Goal: Information Seeking & Learning: Understand process/instructions

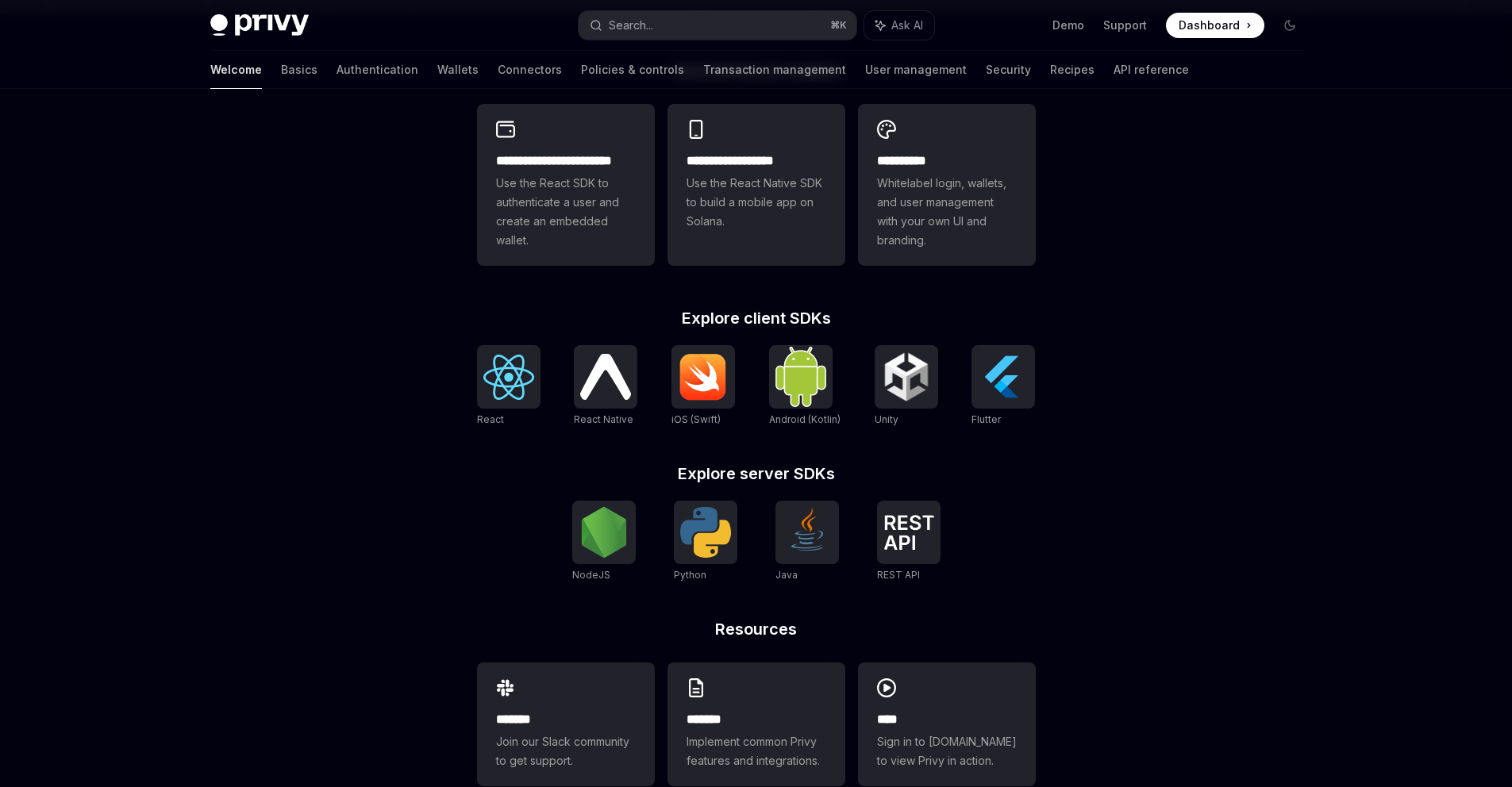
scroll to position [446, 0]
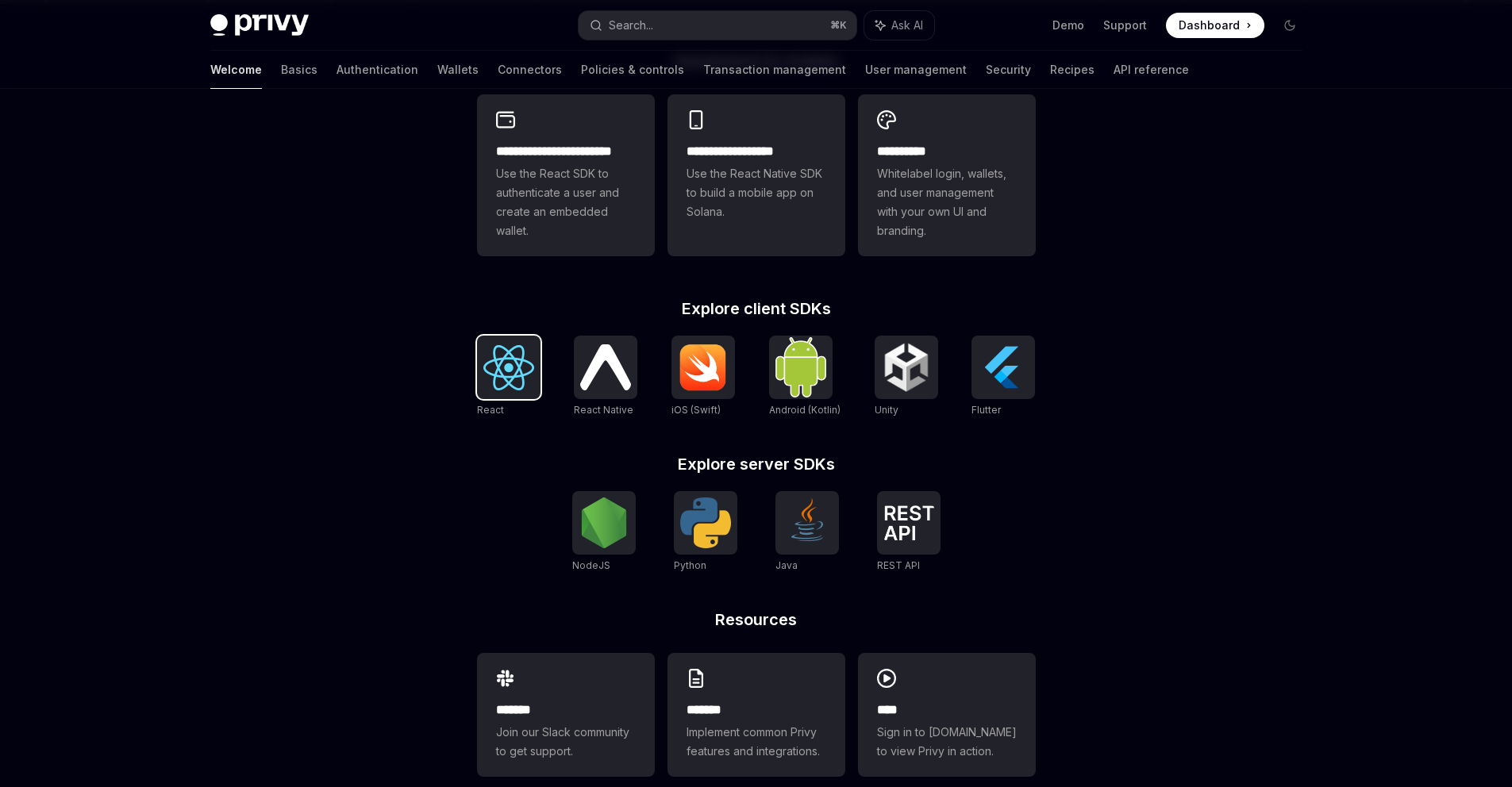
click at [500, 365] on img at bounding box center [508, 368] width 51 height 45
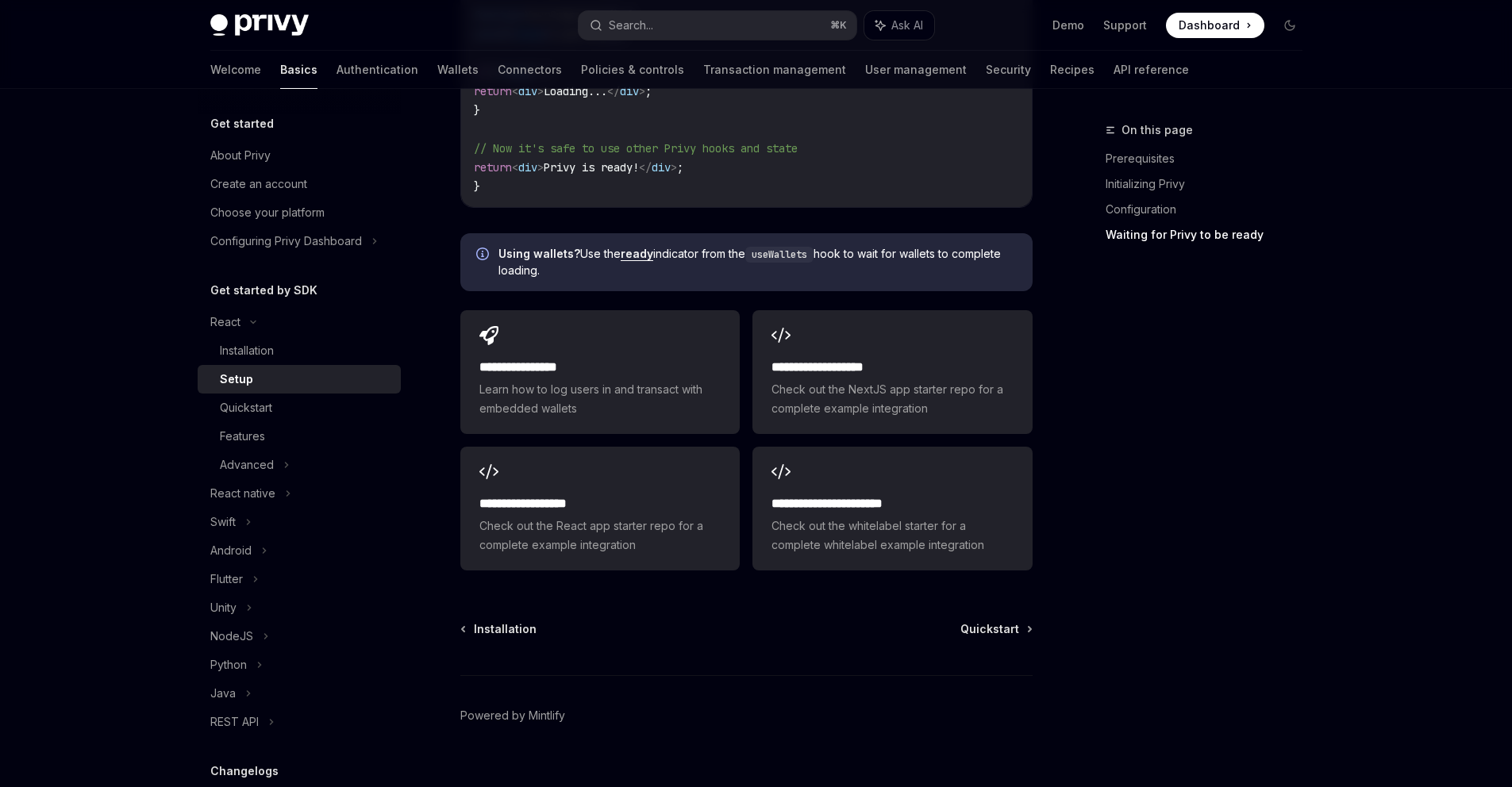
scroll to position [1937, 0]
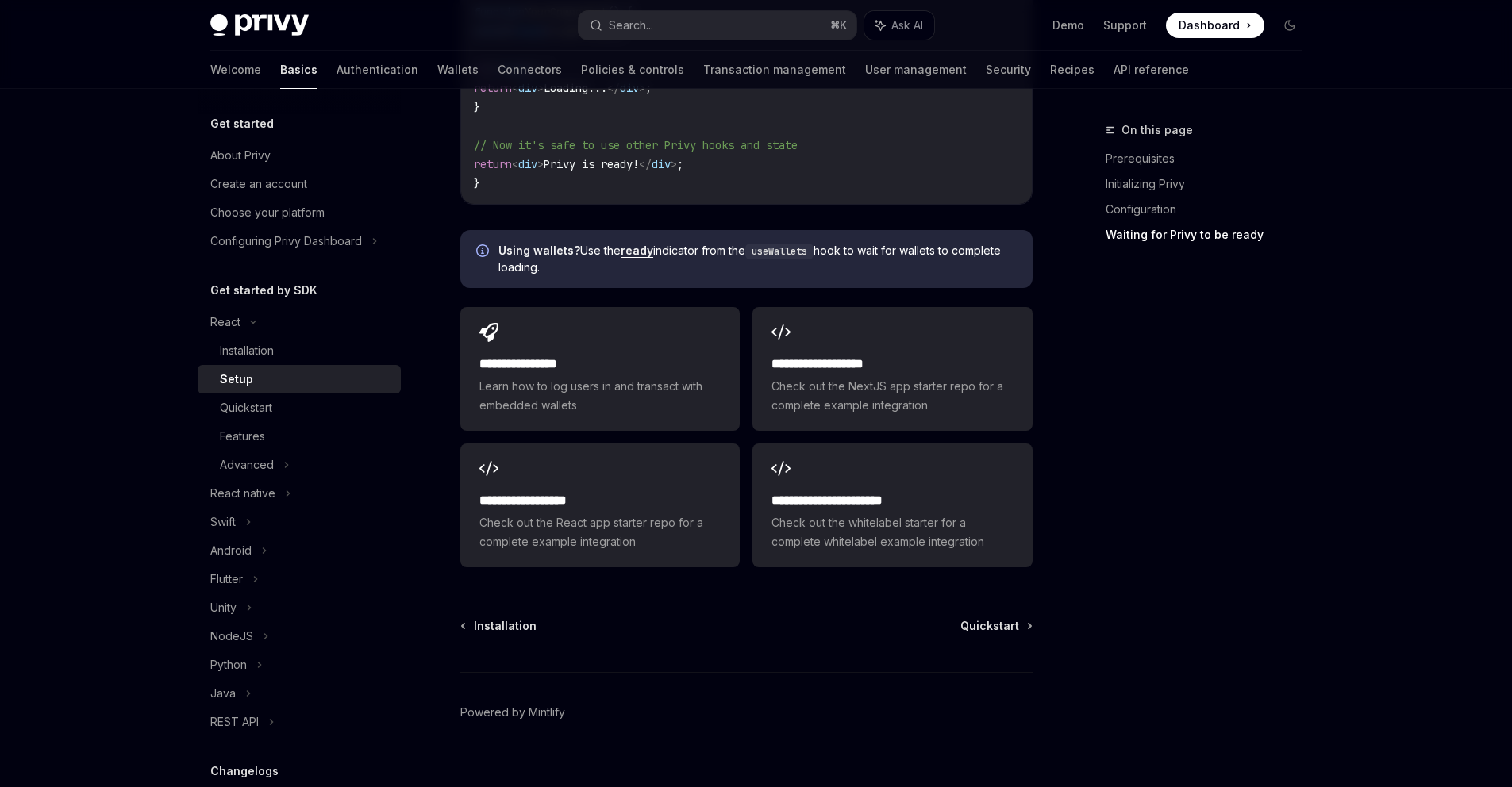
click at [993, 618] on div "Installation Quickstart Powered by Mintlify" at bounding box center [746, 713] width 572 height 191
click at [1012, 618] on span "Quickstart" at bounding box center [989, 626] width 58 height 16
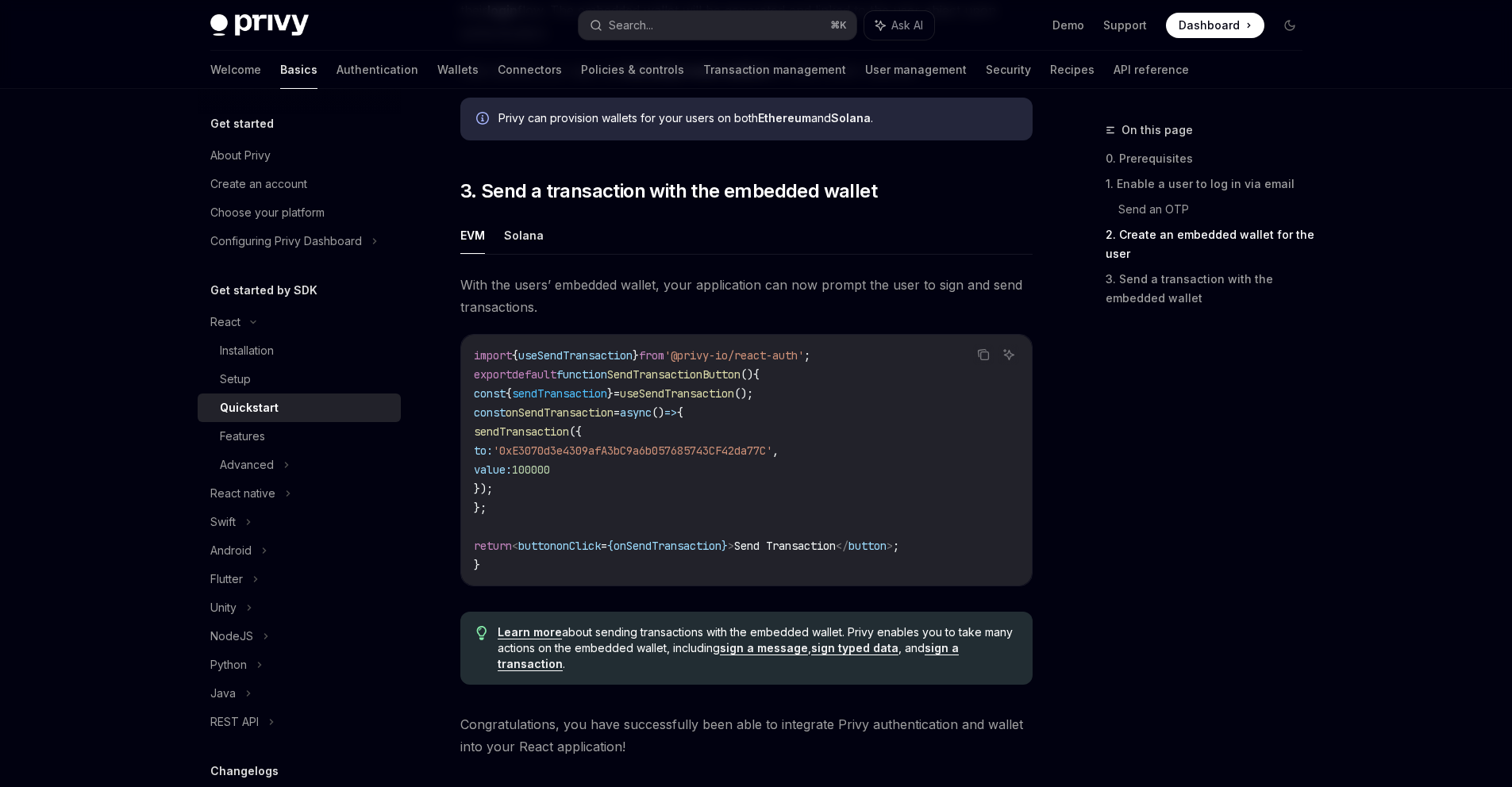
scroll to position [1326, 0]
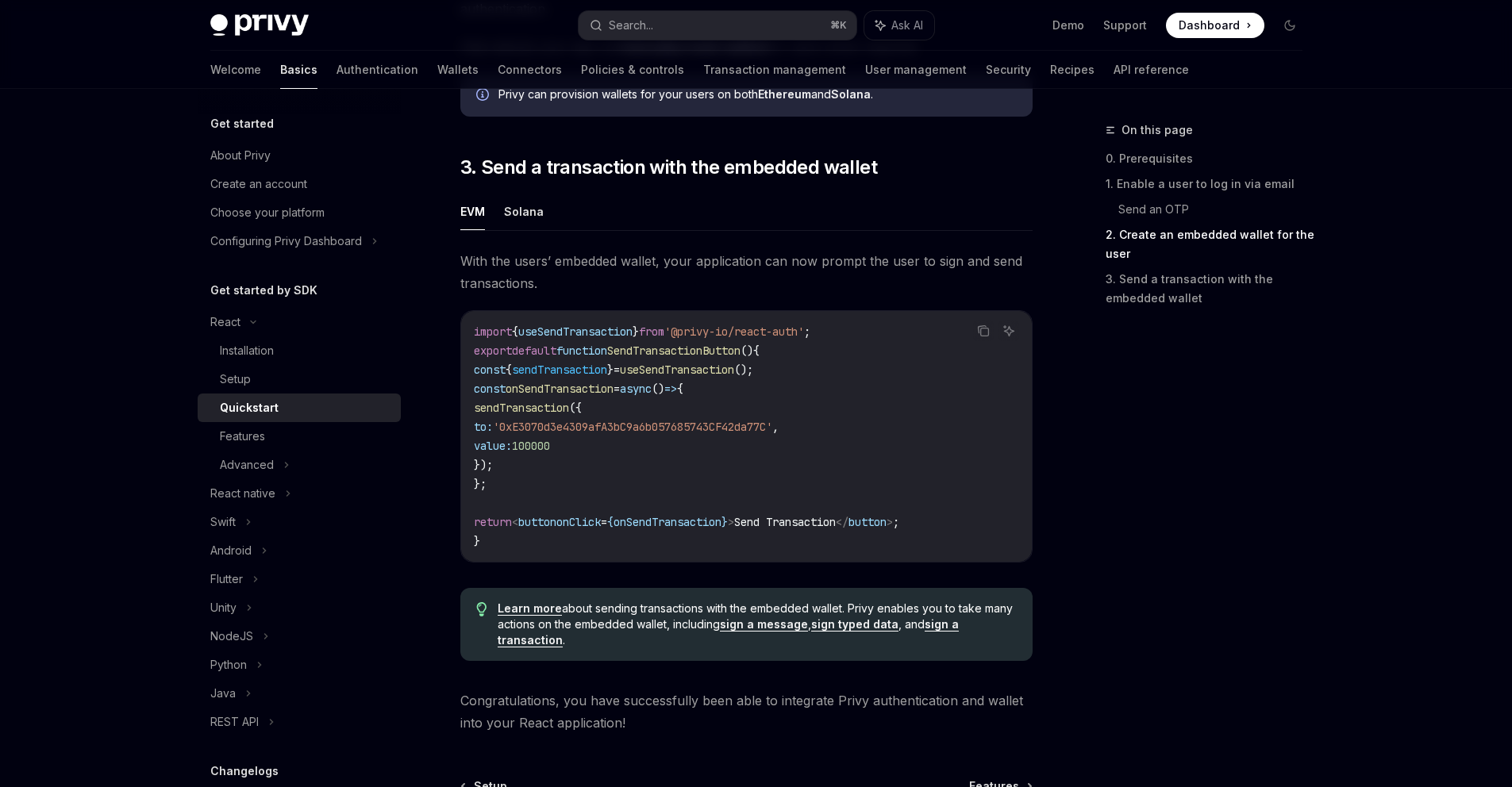
click at [623, 329] on code "import { useSendTransaction } from '@privy-io/react-auth' ; export default func…" at bounding box center [746, 436] width 545 height 229
click at [615, 338] on span "useSendTransaction" at bounding box center [575, 332] width 114 height 14
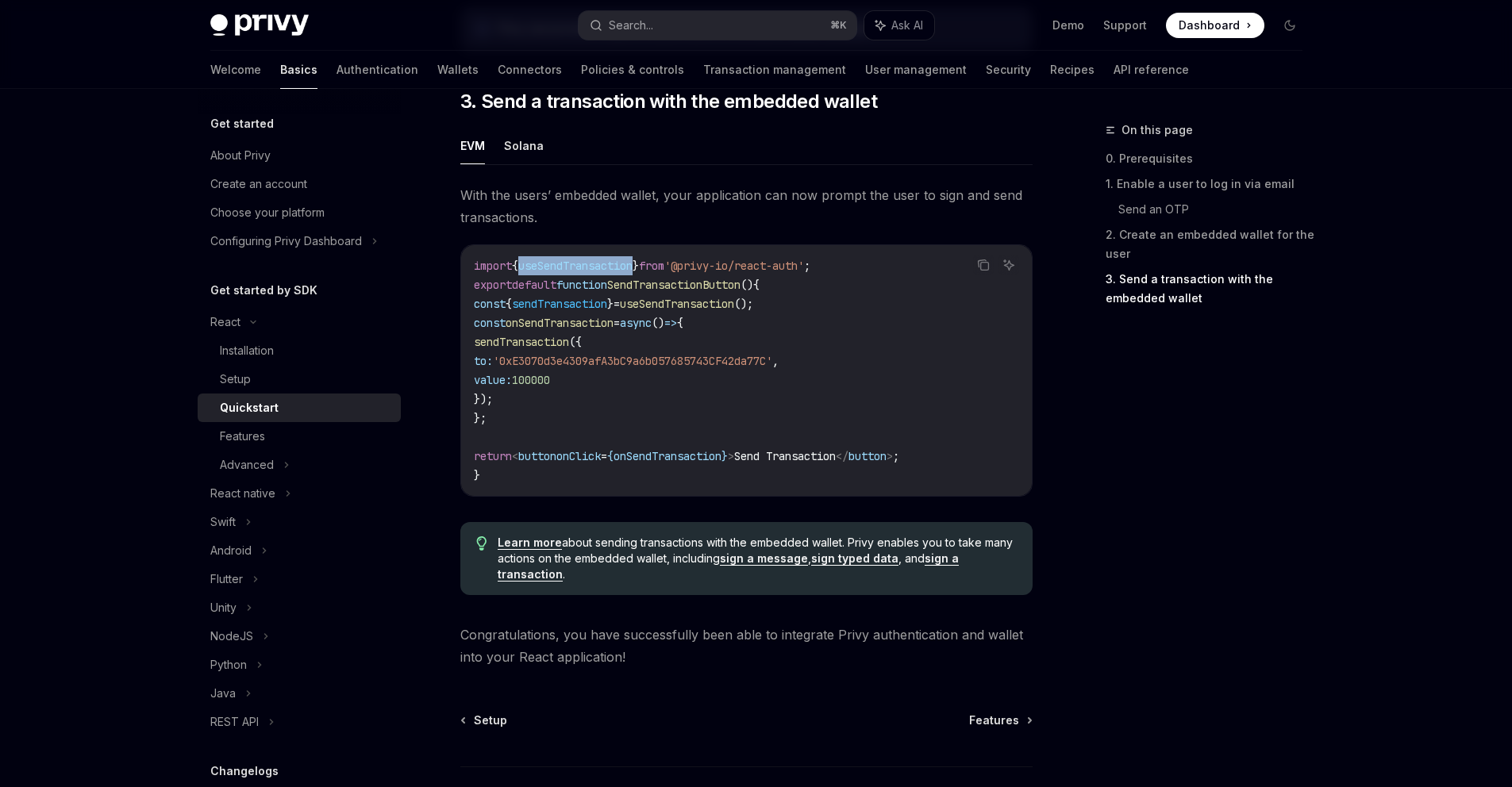
scroll to position [1442, 0]
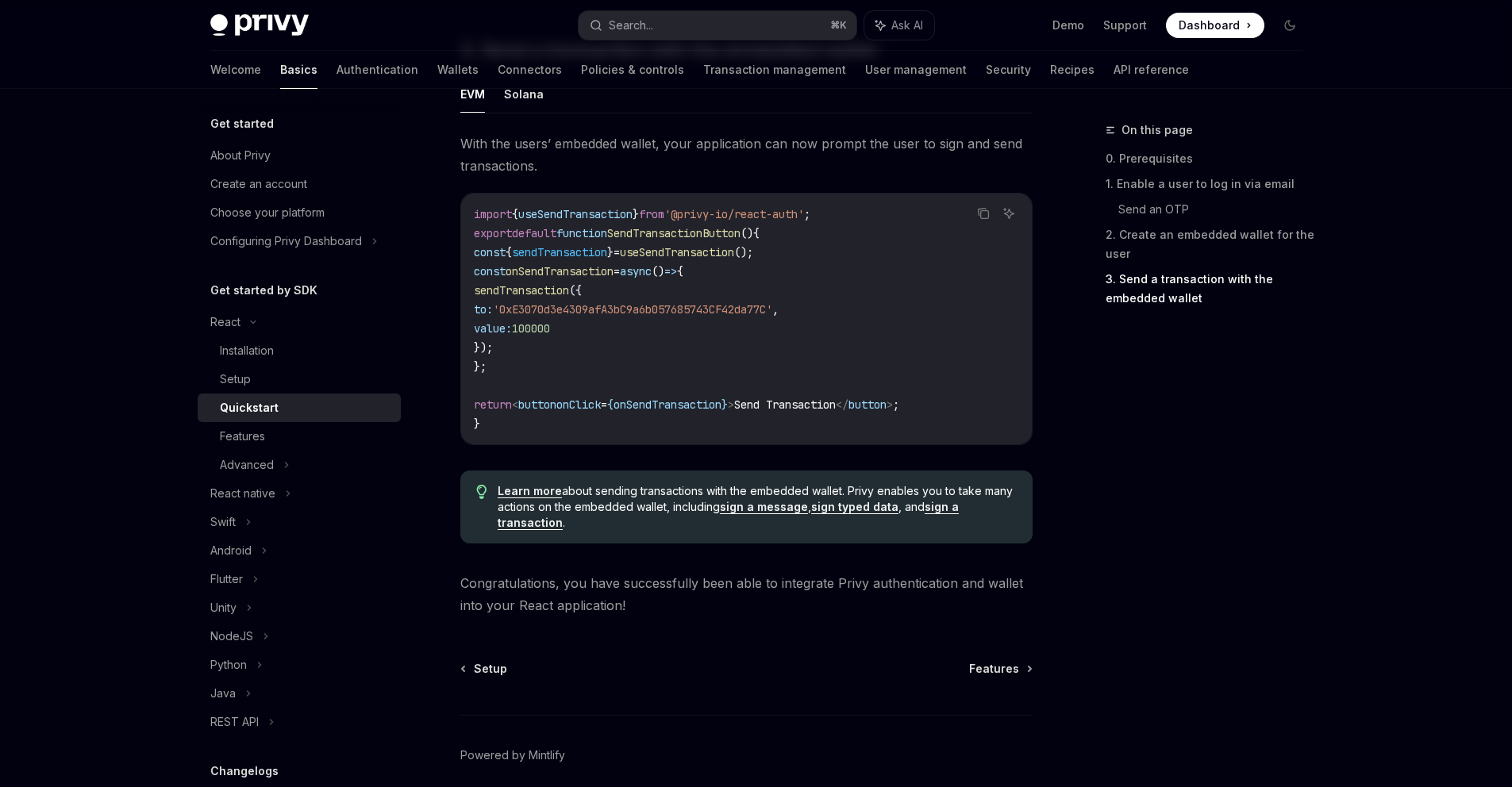
click at [889, 361] on code "import { useSendTransaction } from '@privy-io/react-auth' ; export default func…" at bounding box center [746, 318] width 545 height 229
drag, startPoint x: 700, startPoint y: 219, endPoint x: 830, endPoint y: 216, distance: 130.0
click at [804, 216] on span "'@privy-io/react-auth'" at bounding box center [734, 214] width 140 height 14
copy span "@privy-io/react-auth"
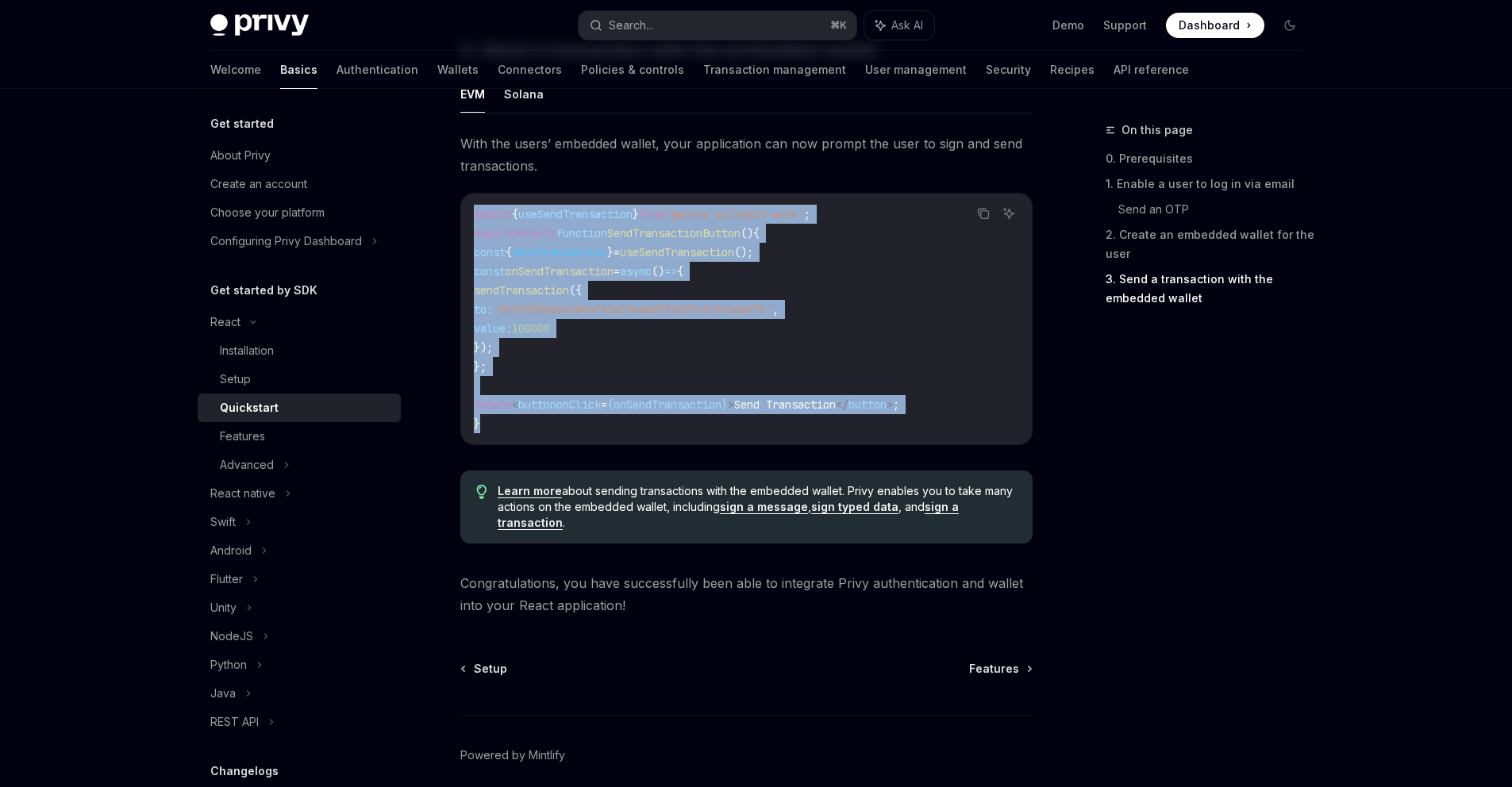
drag, startPoint x: 503, startPoint y: 361, endPoint x: 467, endPoint y: 215, distance: 150.4
click at [467, 215] on div "import { useSendTransaction } from '@privy-io/react-auth' ; export default func…" at bounding box center [746, 319] width 570 height 251
copy code "import { useSendTransaction } from '@privy-io/react-auth' ; export default func…"
click at [614, 287] on code "import { useSendTransaction } from '@privy-io/react-auth' ; export default func…" at bounding box center [746, 318] width 545 height 229
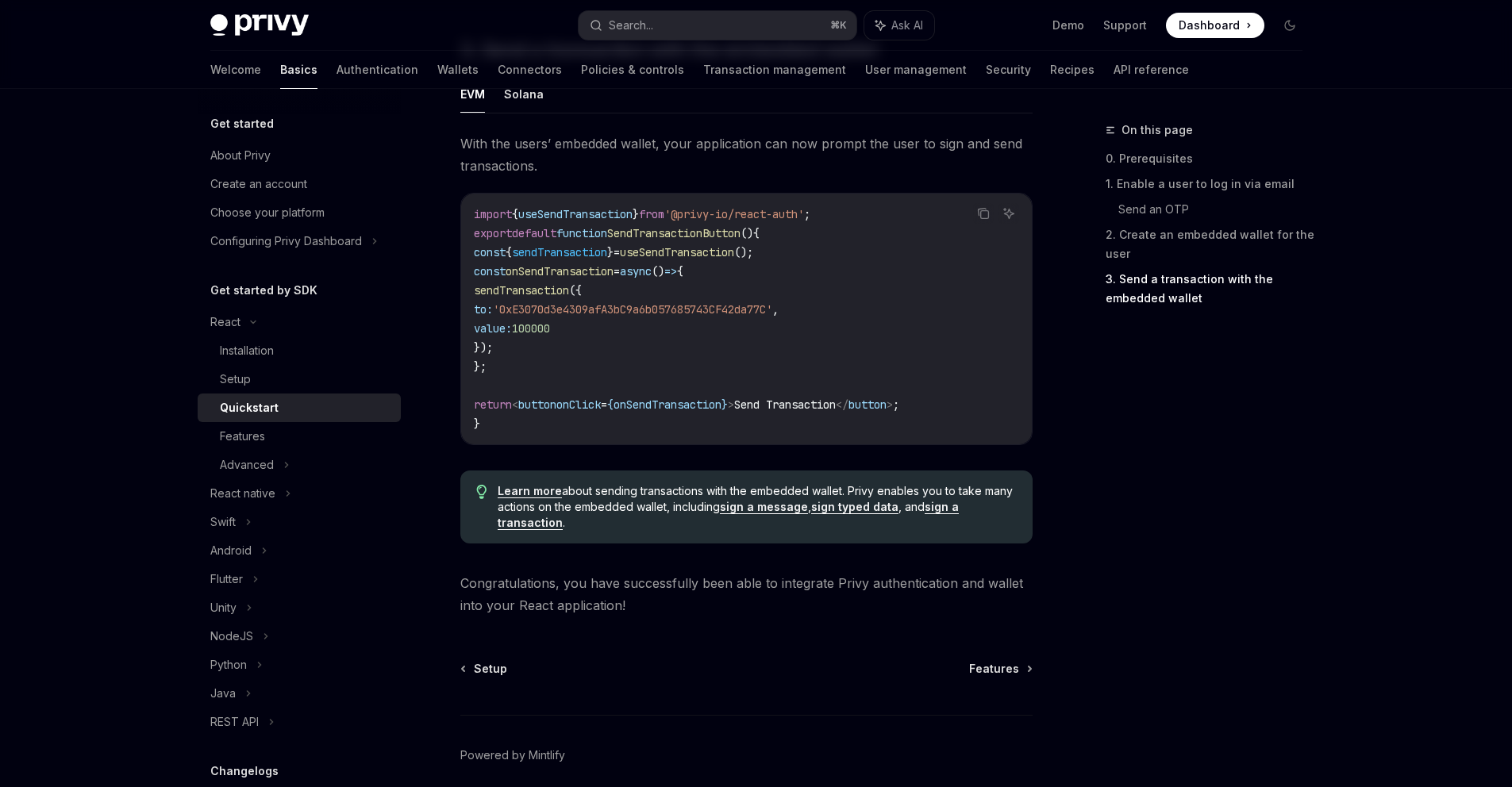
click at [1170, 624] on div "On this page 0. Prerequisites 1. Enable a user to log in via email Send an OTP …" at bounding box center [1194, 453] width 241 height 666
drag, startPoint x: 613, startPoint y: 520, endPoint x: 691, endPoint y: 516, distance: 78.1
click at [691, 516] on span "Learn more about sending transactions with the embedded wallet. Privy enables y…" at bounding box center [757, 506] width 518 height 48
click at [662, 505] on span "Learn more about sending transactions with the embedded wallet. Privy enables y…" at bounding box center [757, 506] width 518 height 48
click at [554, 498] on link "Learn more" at bounding box center [530, 491] width 65 height 14
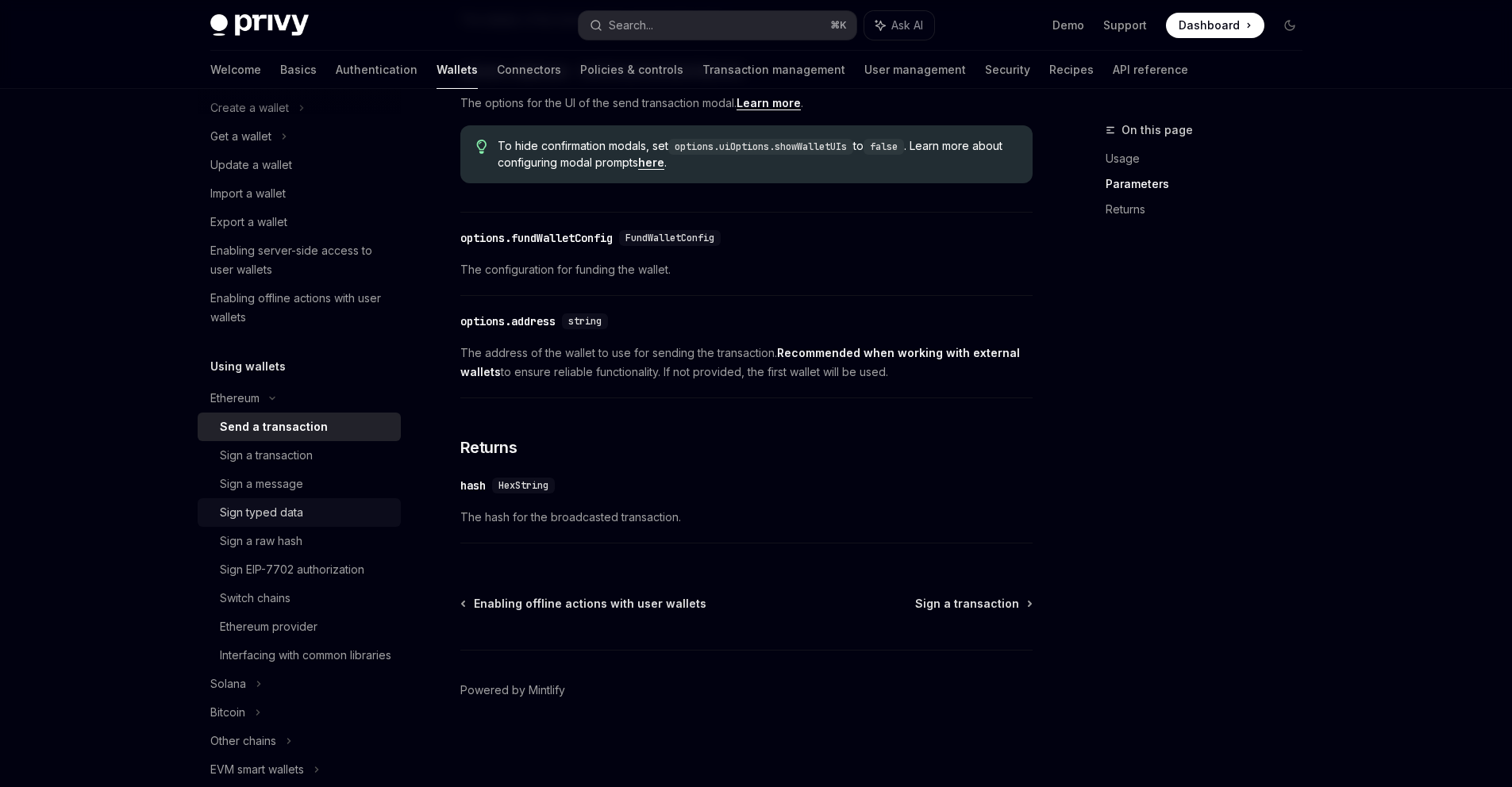
scroll to position [141, 0]
click at [324, 630] on div "Ethereum provider" at bounding box center [305, 623] width 171 height 19
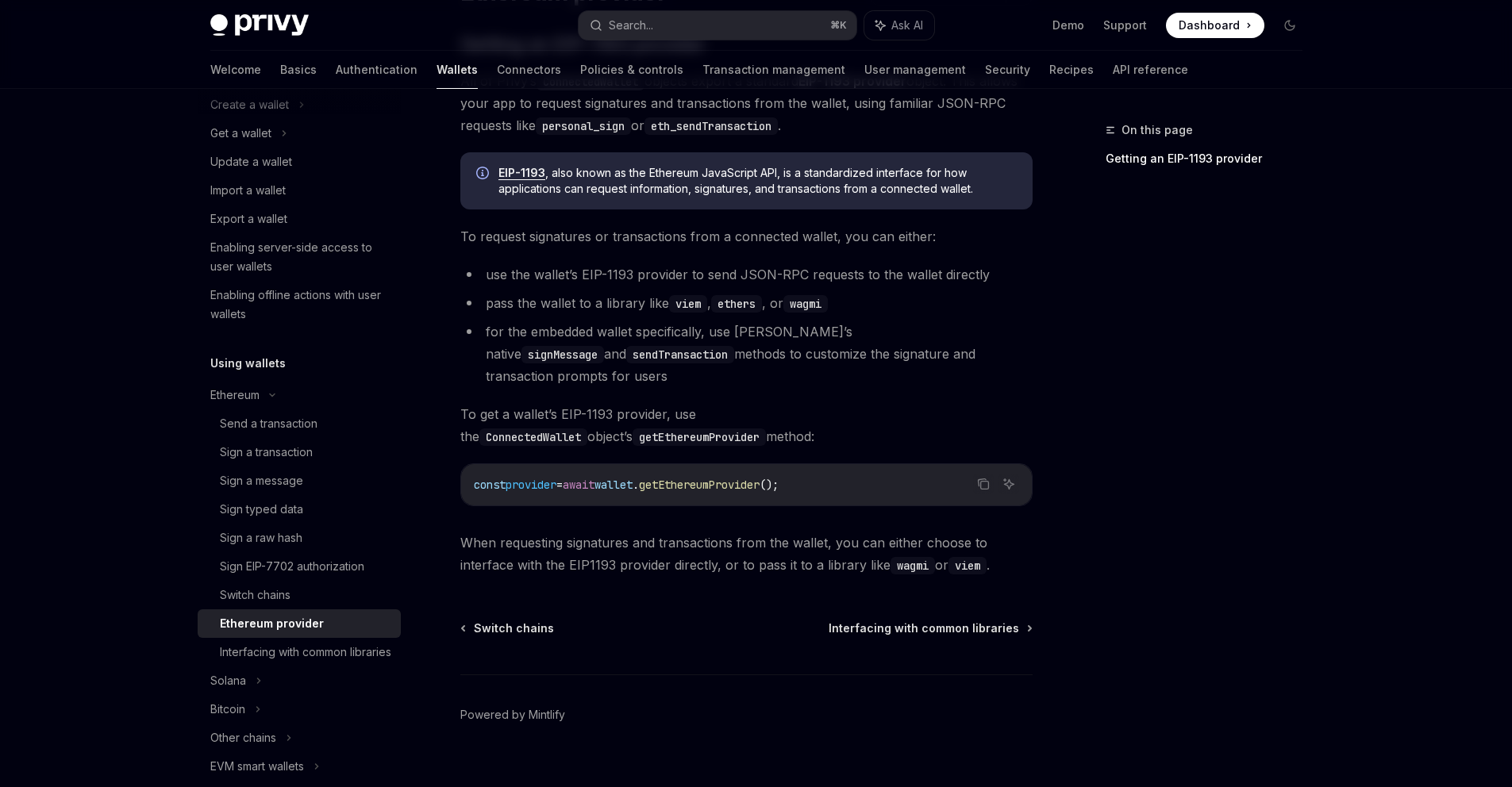
scroll to position [170, 0]
click at [868, 618] on span "Interfacing with common libraries" at bounding box center [924, 626] width 190 height 16
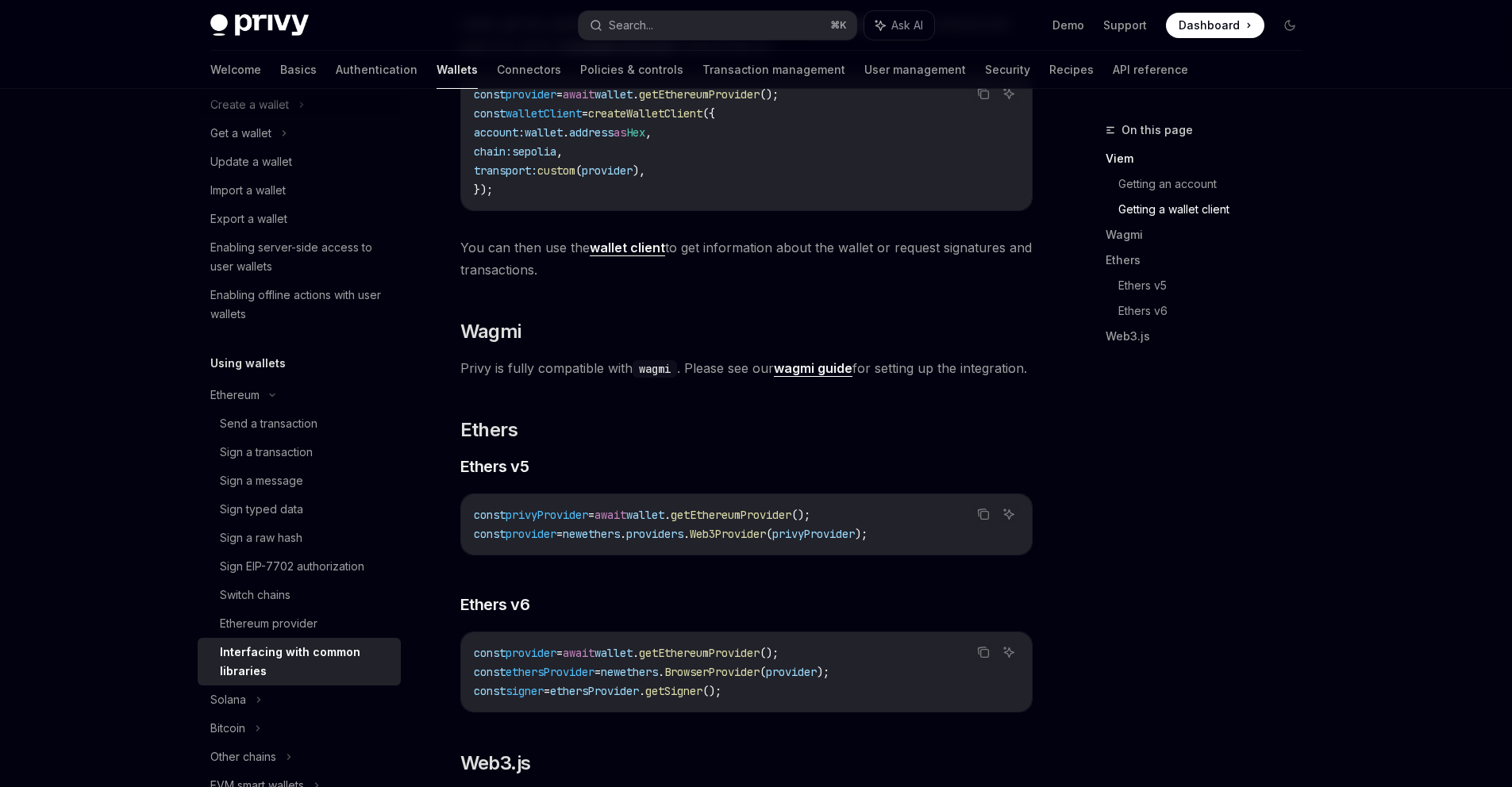
scroll to position [74, 0]
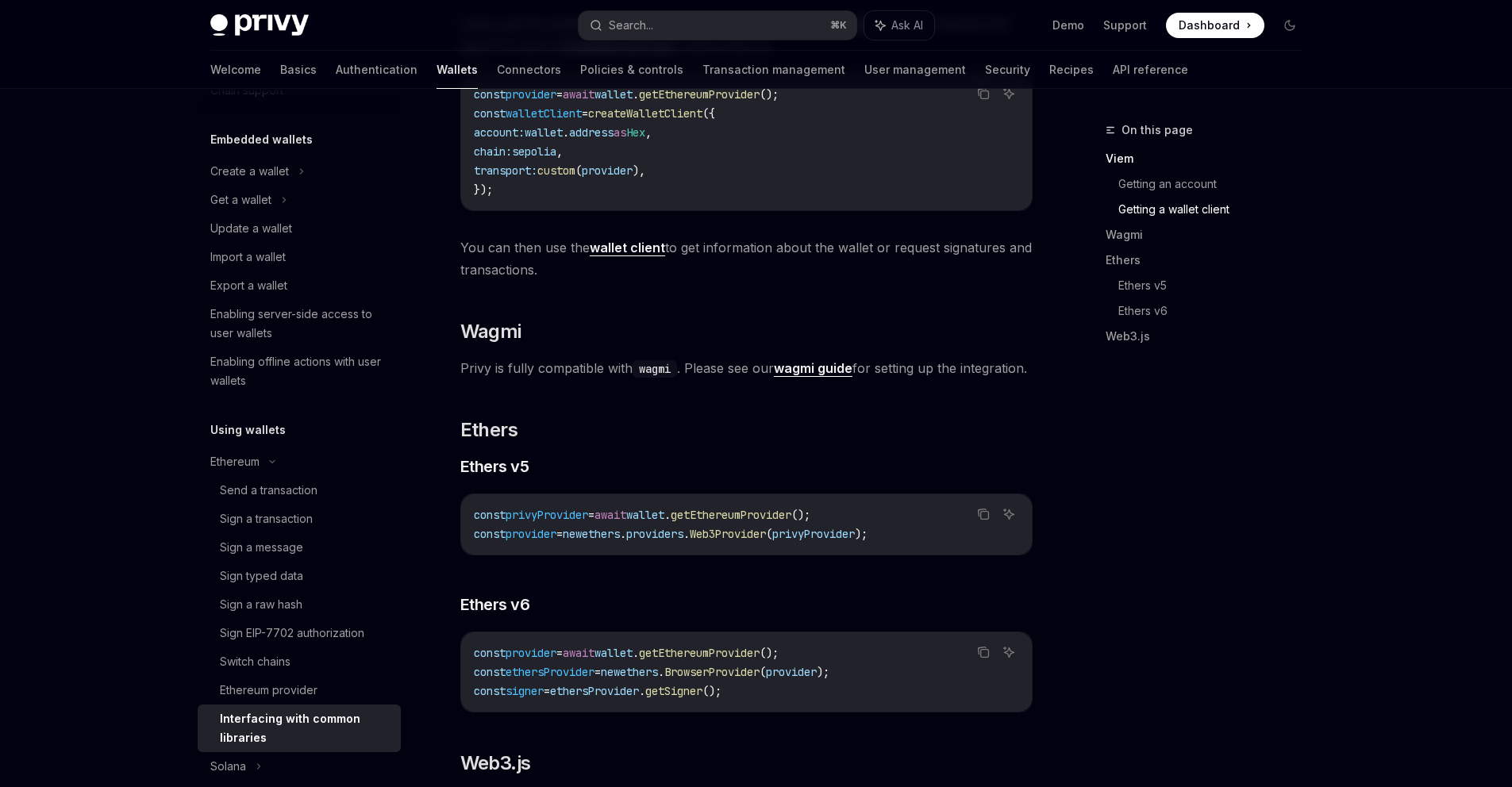
type textarea "*"
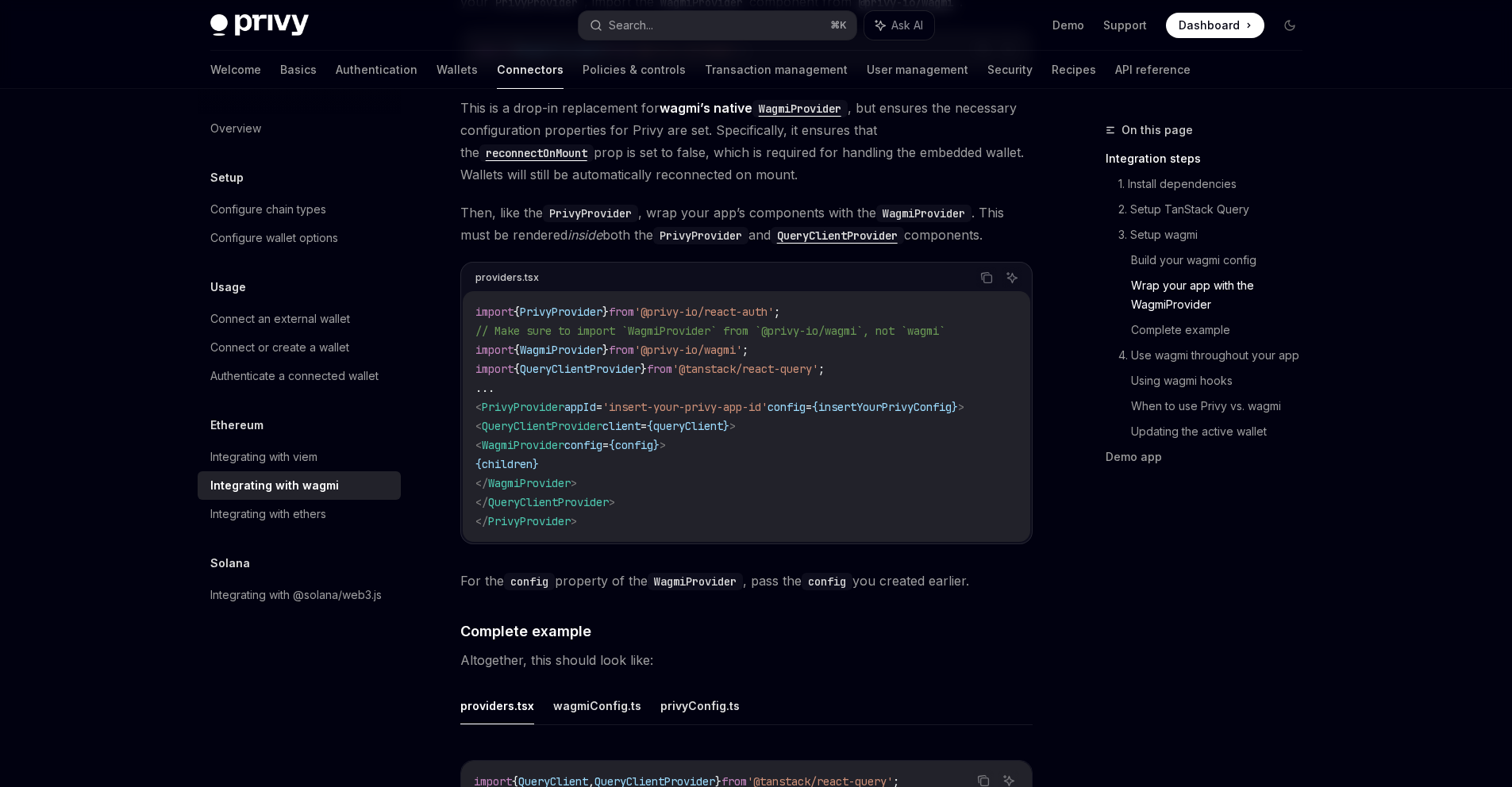
scroll to position [2326, 0]
drag, startPoint x: 785, startPoint y: 330, endPoint x: 468, endPoint y: 330, distance: 317.0
click at [468, 330] on div "import { PrivyProvider } from '@privy-io/react-auth' ; // Make sure to import `…" at bounding box center [746, 414] width 568 height 251
copy span "import { WagmiProvider } from '@privy-io/wagmi' ;"
click at [673, 321] on span "// Make sure to import `WagmiProvider` from `@privy-io/wagmi`, not `wagmi`" at bounding box center [710, 328] width 470 height 14
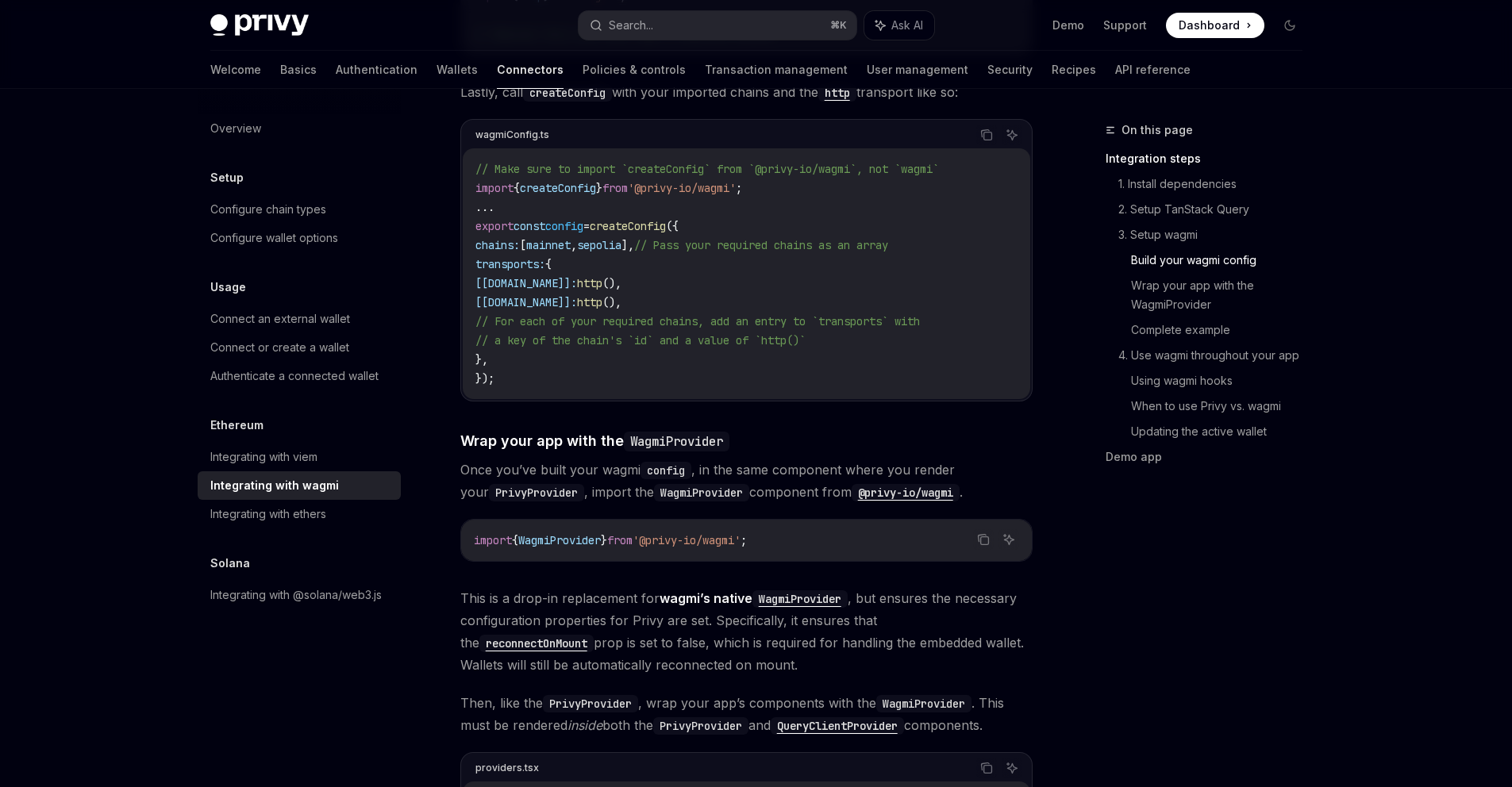
scroll to position [1752, 0]
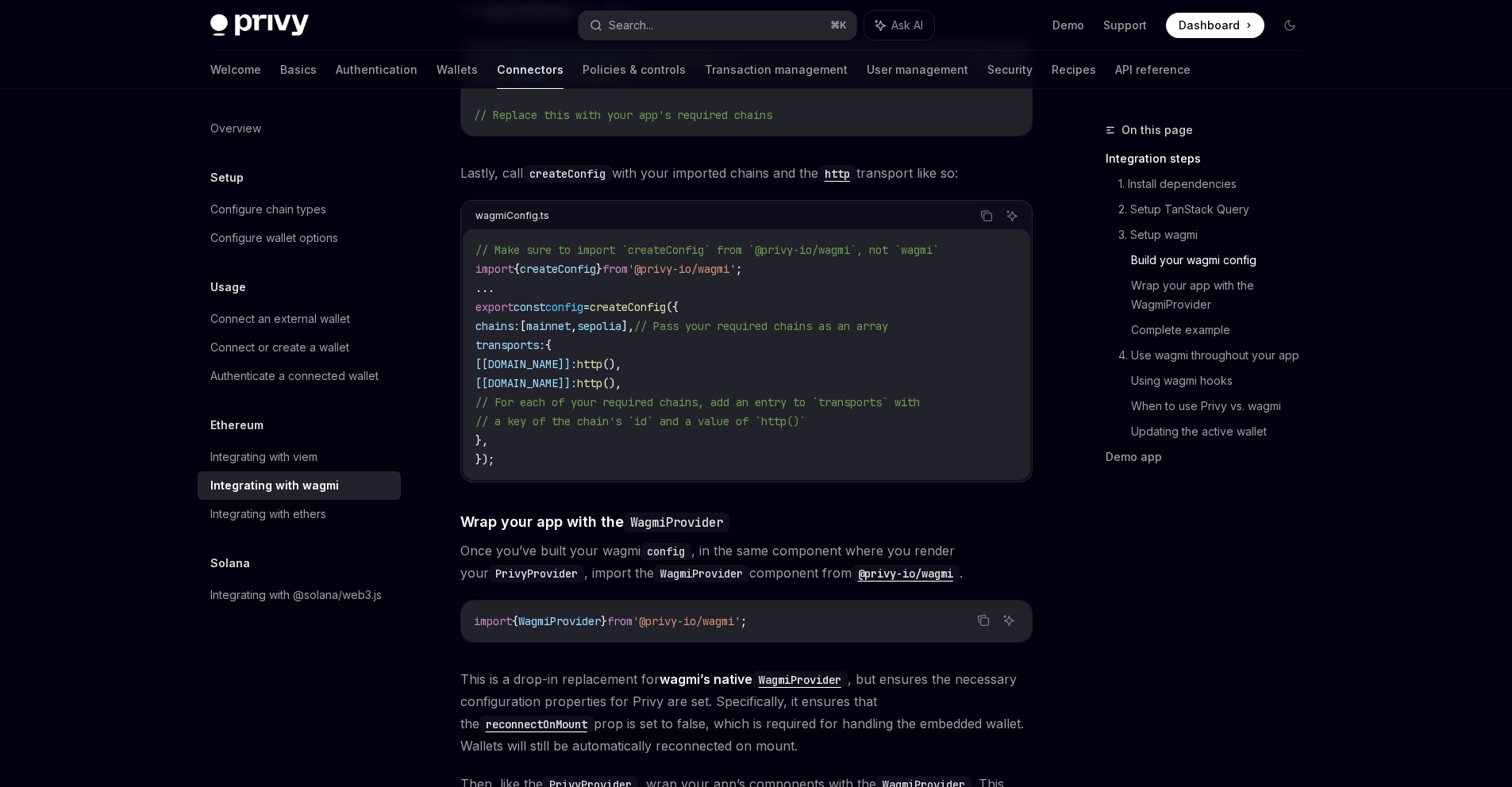
click at [589, 262] on span "createConfig" at bounding box center [558, 269] width 76 height 14
click at [560, 262] on span "createConfig" at bounding box center [558, 269] width 76 height 14
copy span "createConfig"
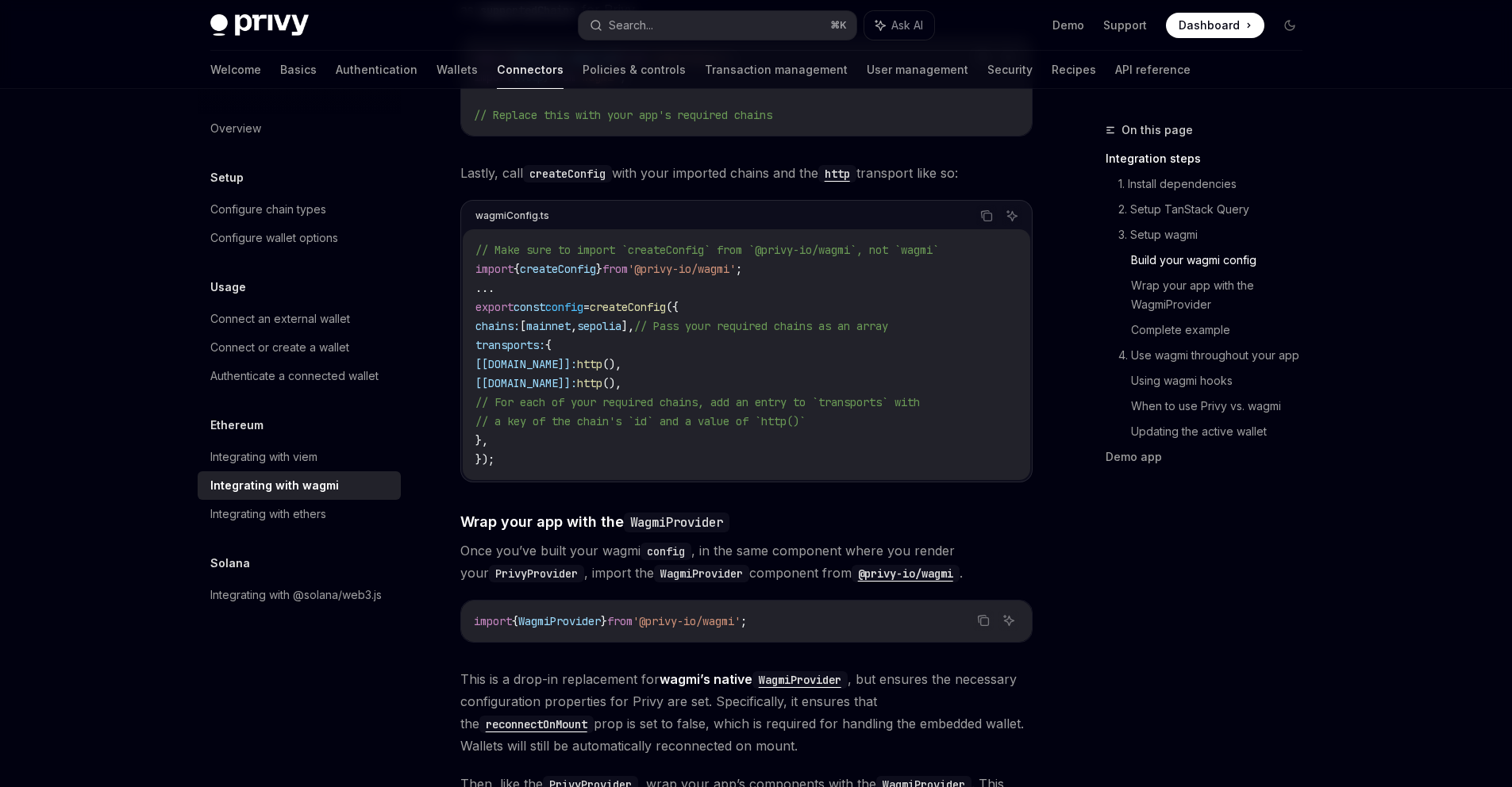
click at [603, 357] on span "http" at bounding box center [589, 364] width 25 height 14
click at [659, 327] on code "// Make sure to import `createConfig` from `@privy-io/wagmi`, not `wagmi` impor…" at bounding box center [746, 354] width 542 height 229
click at [603, 357] on span "http" at bounding box center [589, 364] width 25 height 14
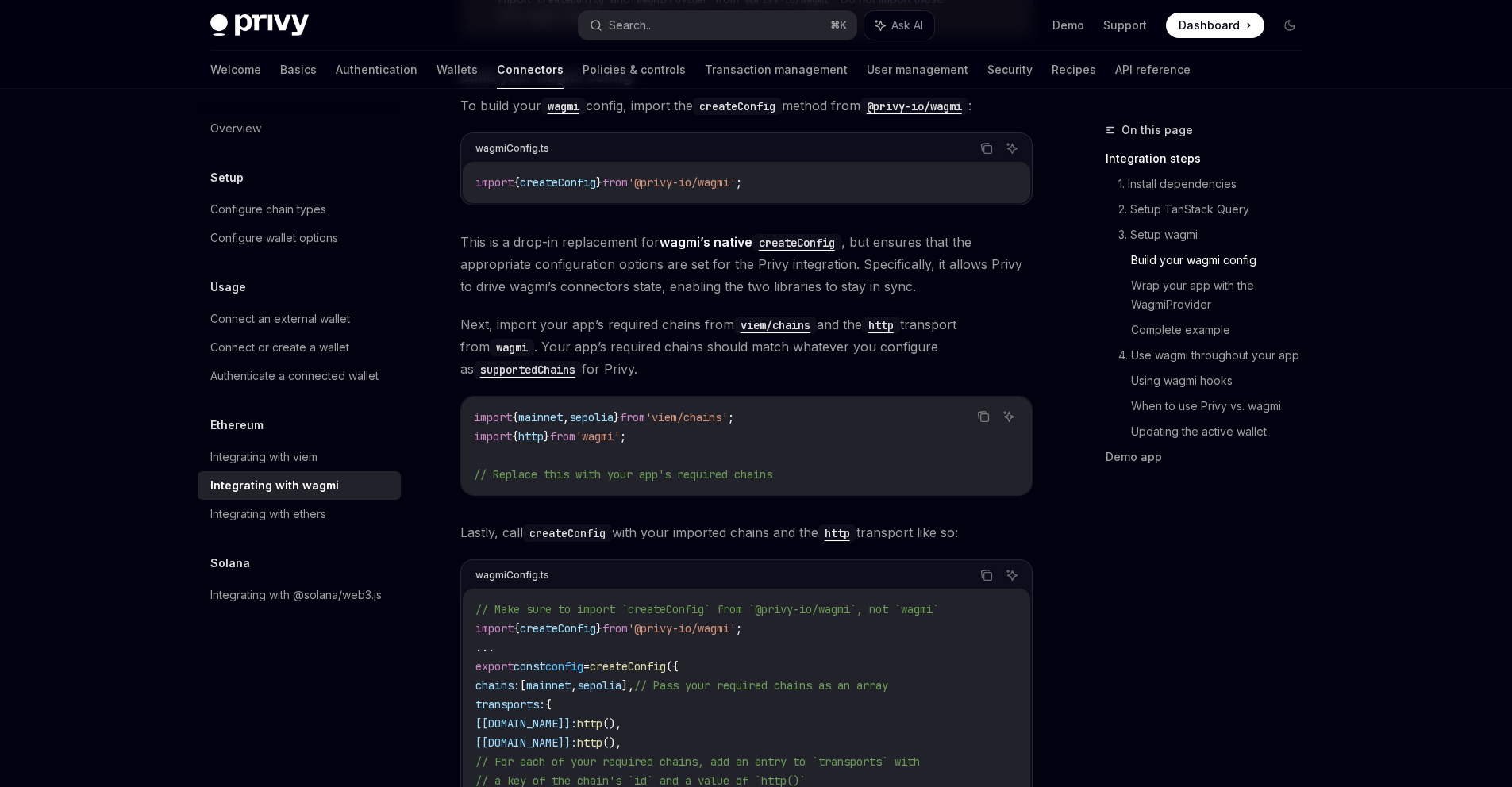
scroll to position [1302, 0]
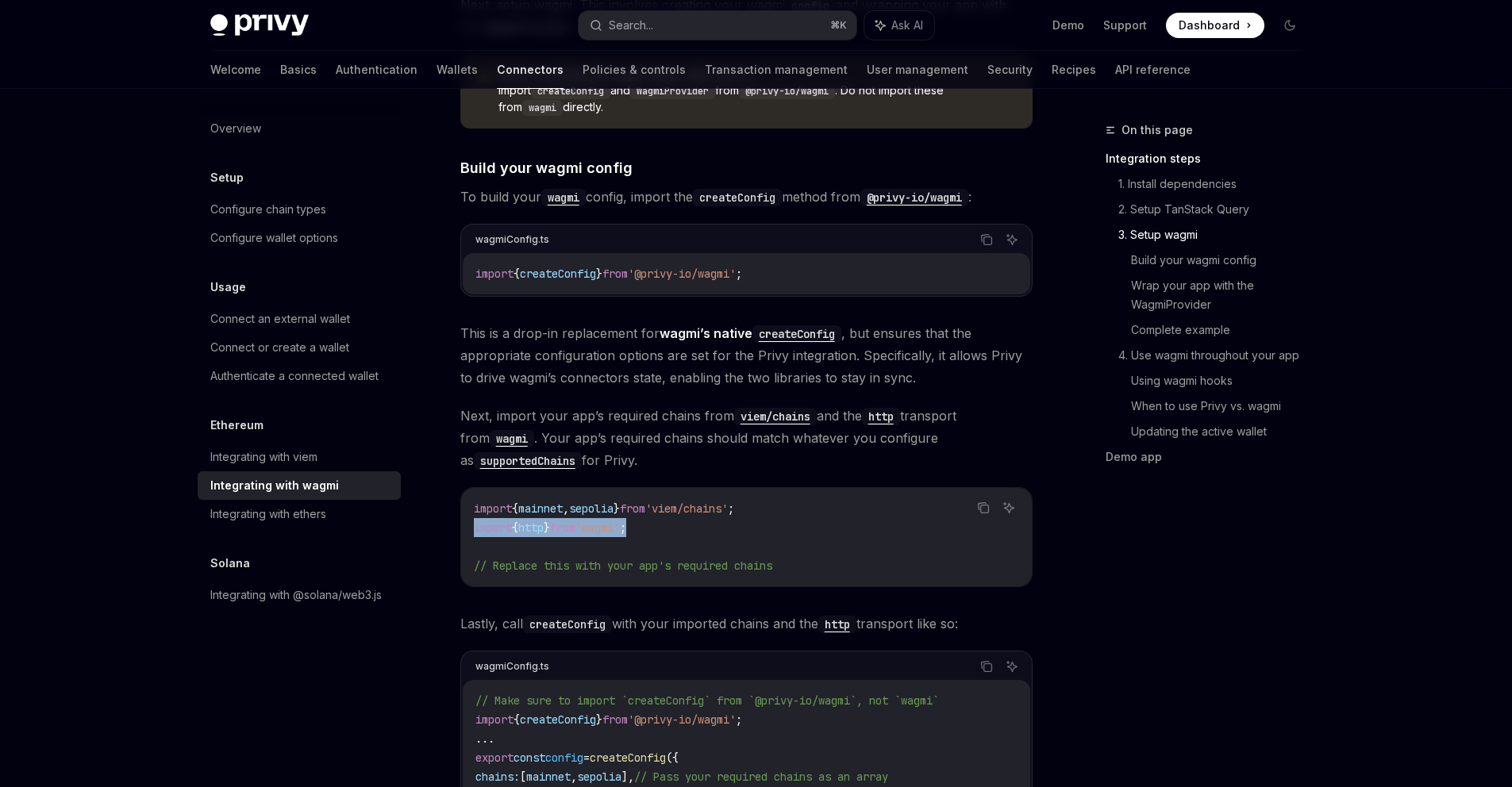
drag, startPoint x: 670, startPoint y: 513, endPoint x: 458, endPoint y: 512, distance: 212.0
copy span "import { http } from 'wagmi' ;"
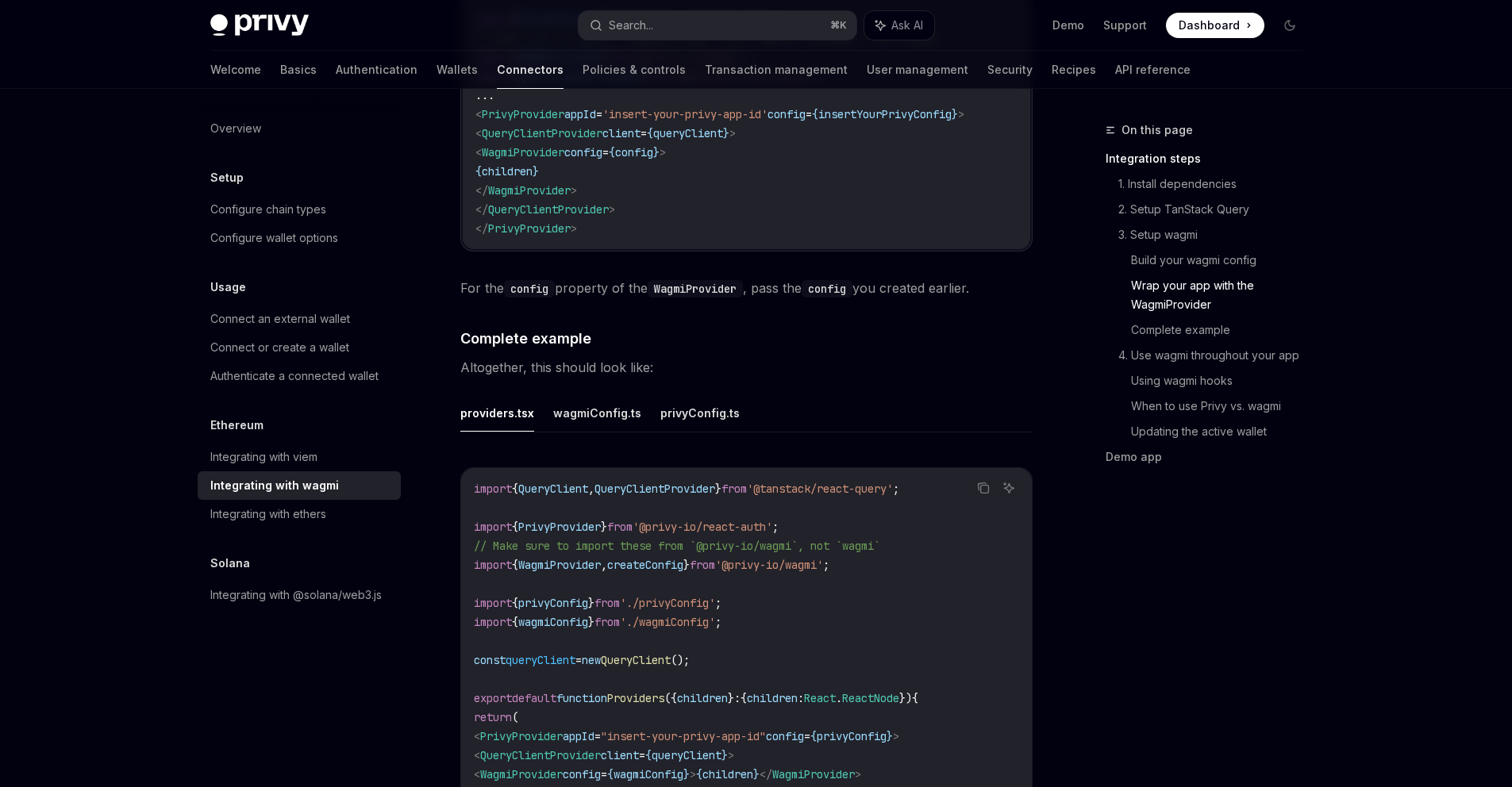
scroll to position [2809, 0]
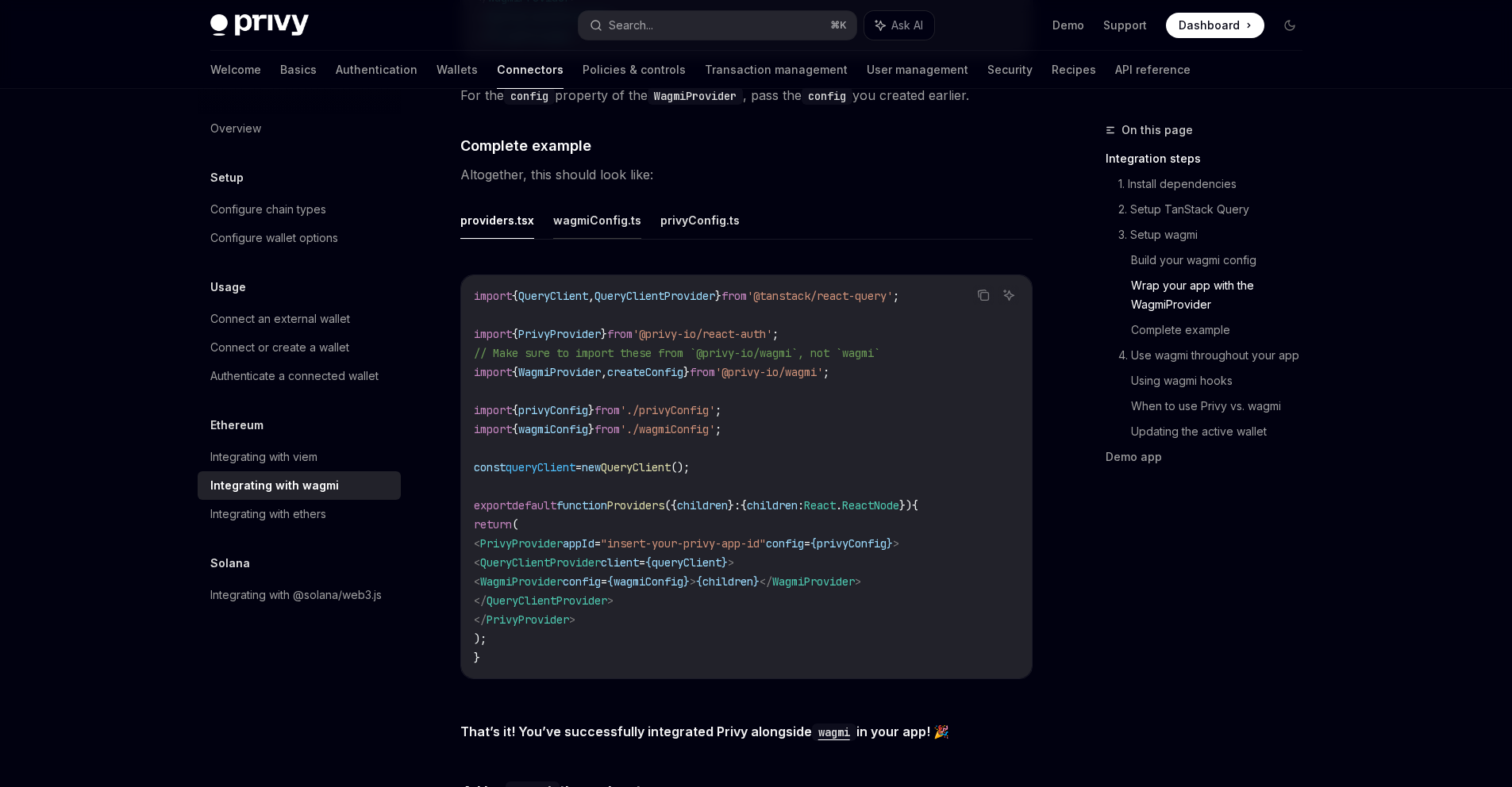
click at [600, 216] on button "wagmiConfig.ts" at bounding box center [597, 221] width 88 height 38
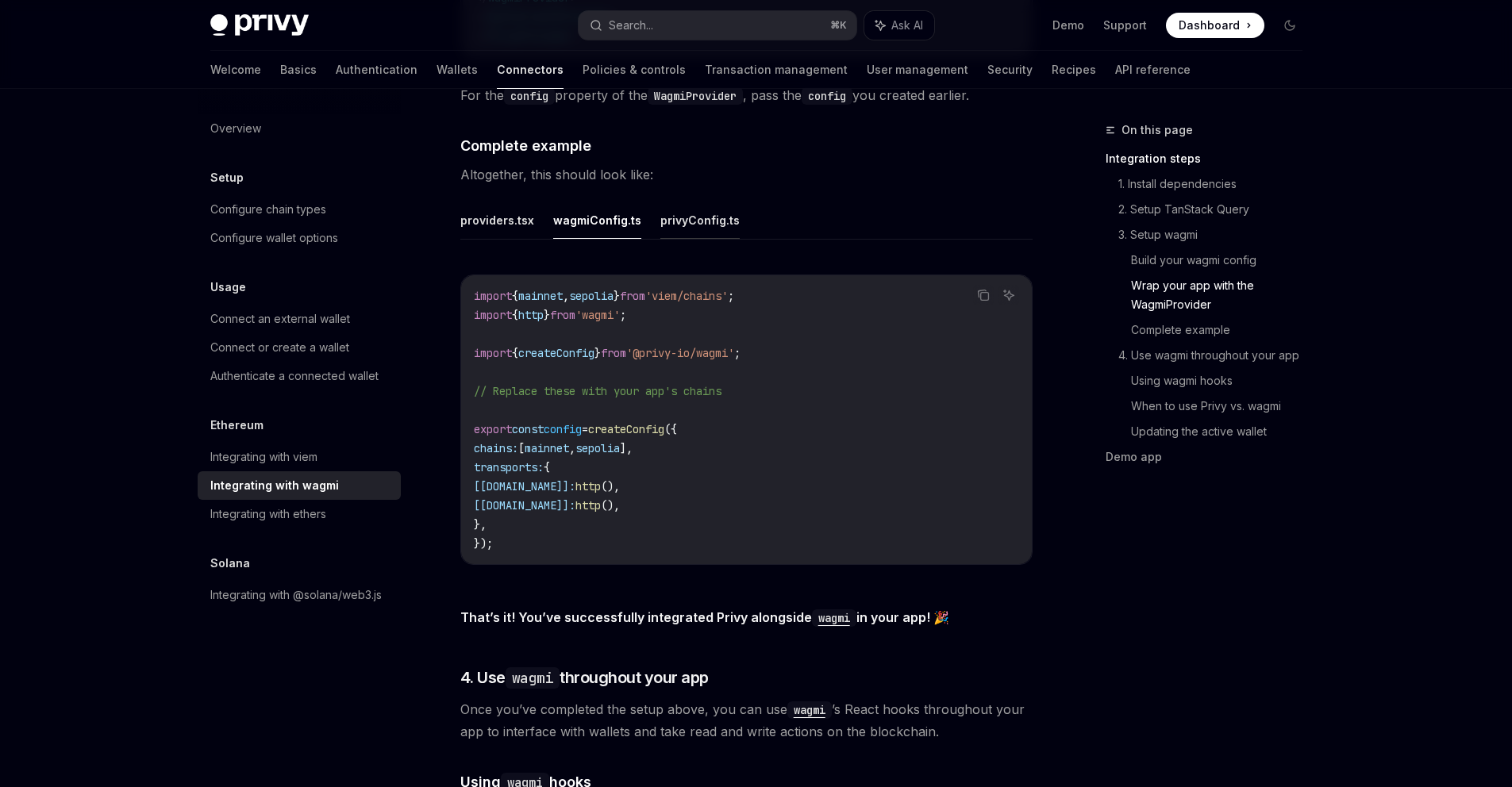
click at [689, 214] on button "privyConfig.ts" at bounding box center [700, 221] width 79 height 38
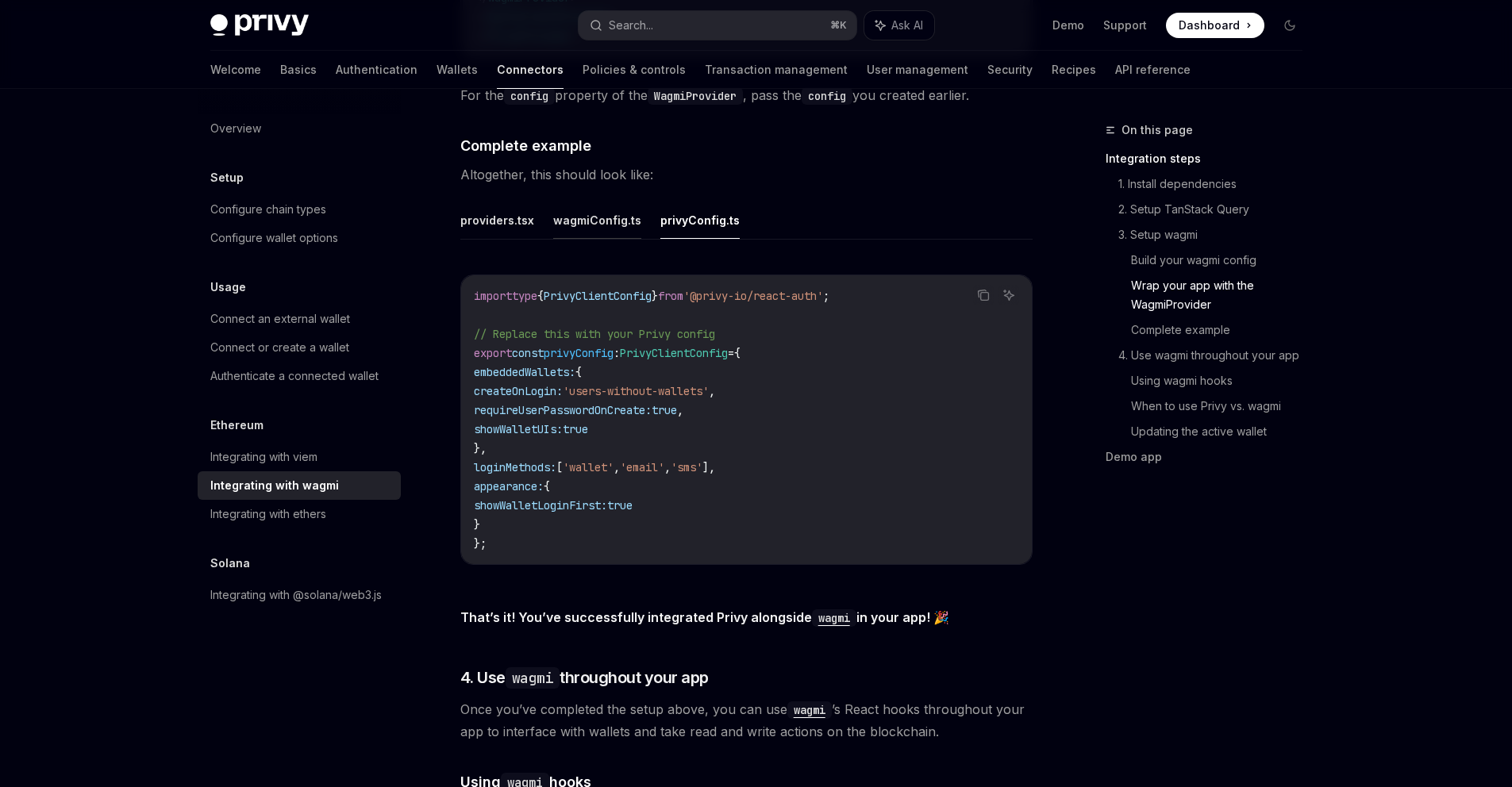
click at [595, 217] on button "wagmiConfig.ts" at bounding box center [597, 221] width 88 height 38
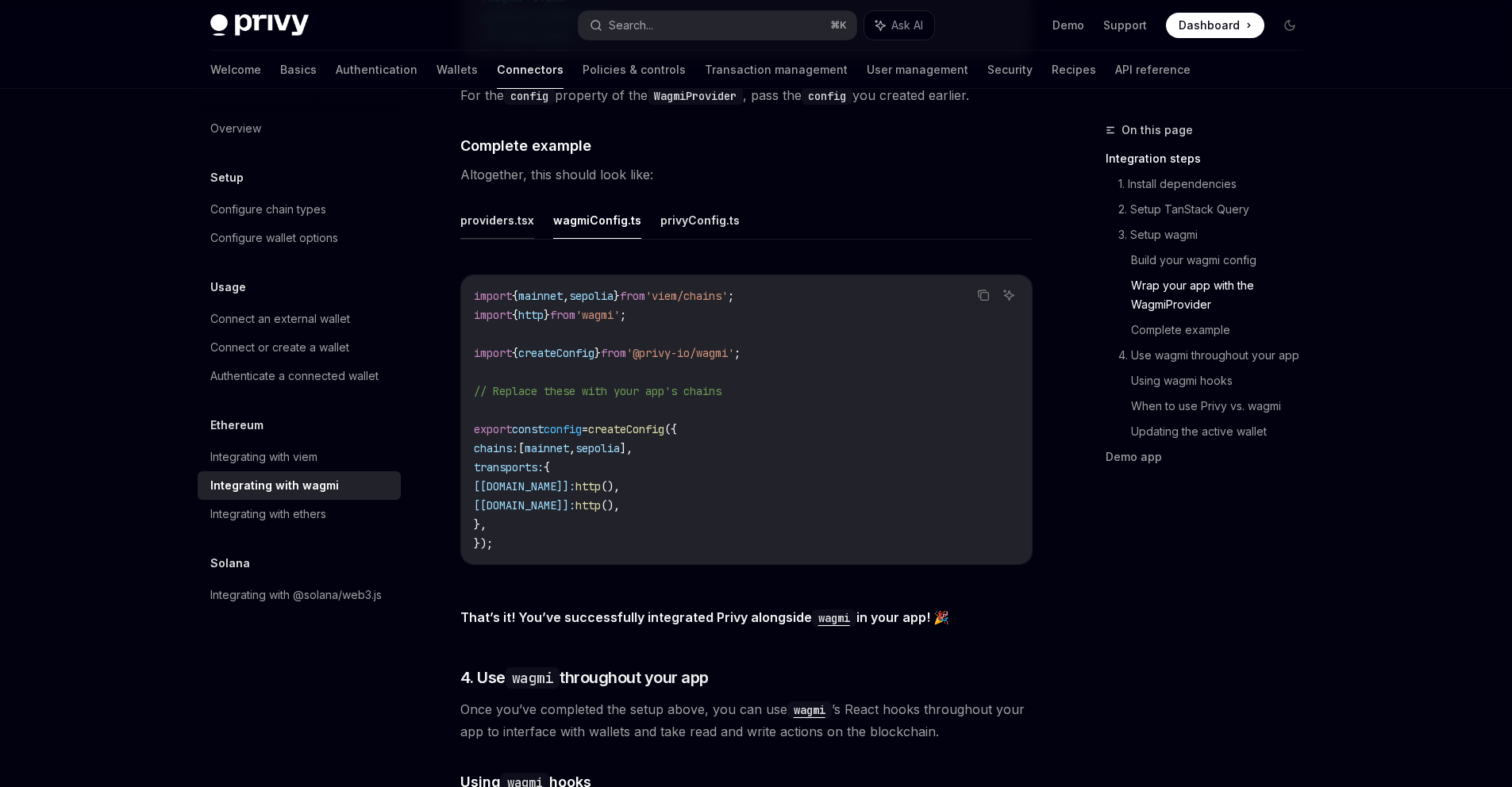
click at [497, 209] on button "providers.tsx" at bounding box center [497, 221] width 74 height 38
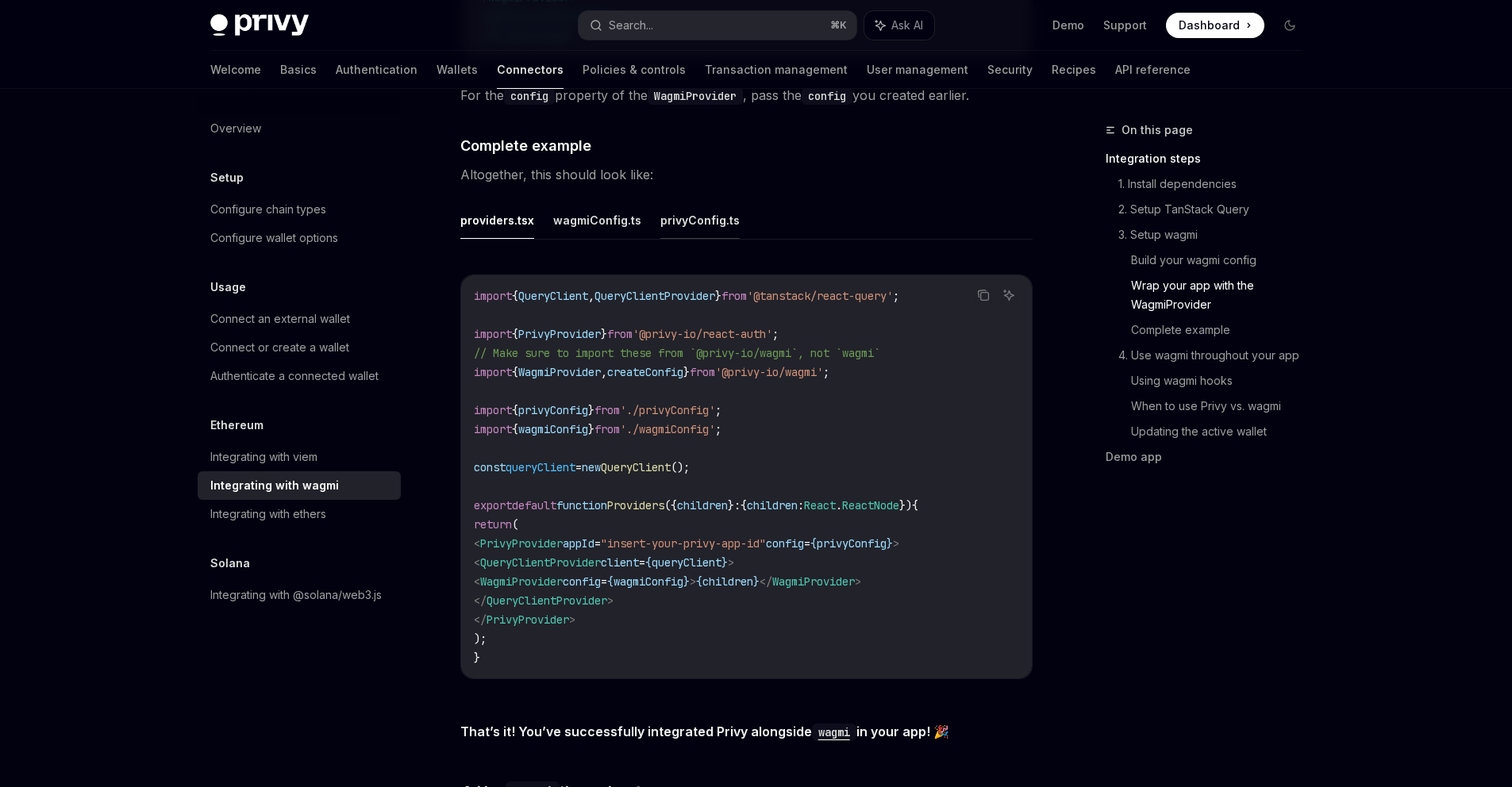
click at [695, 203] on button "privyConfig.ts" at bounding box center [700, 221] width 79 height 38
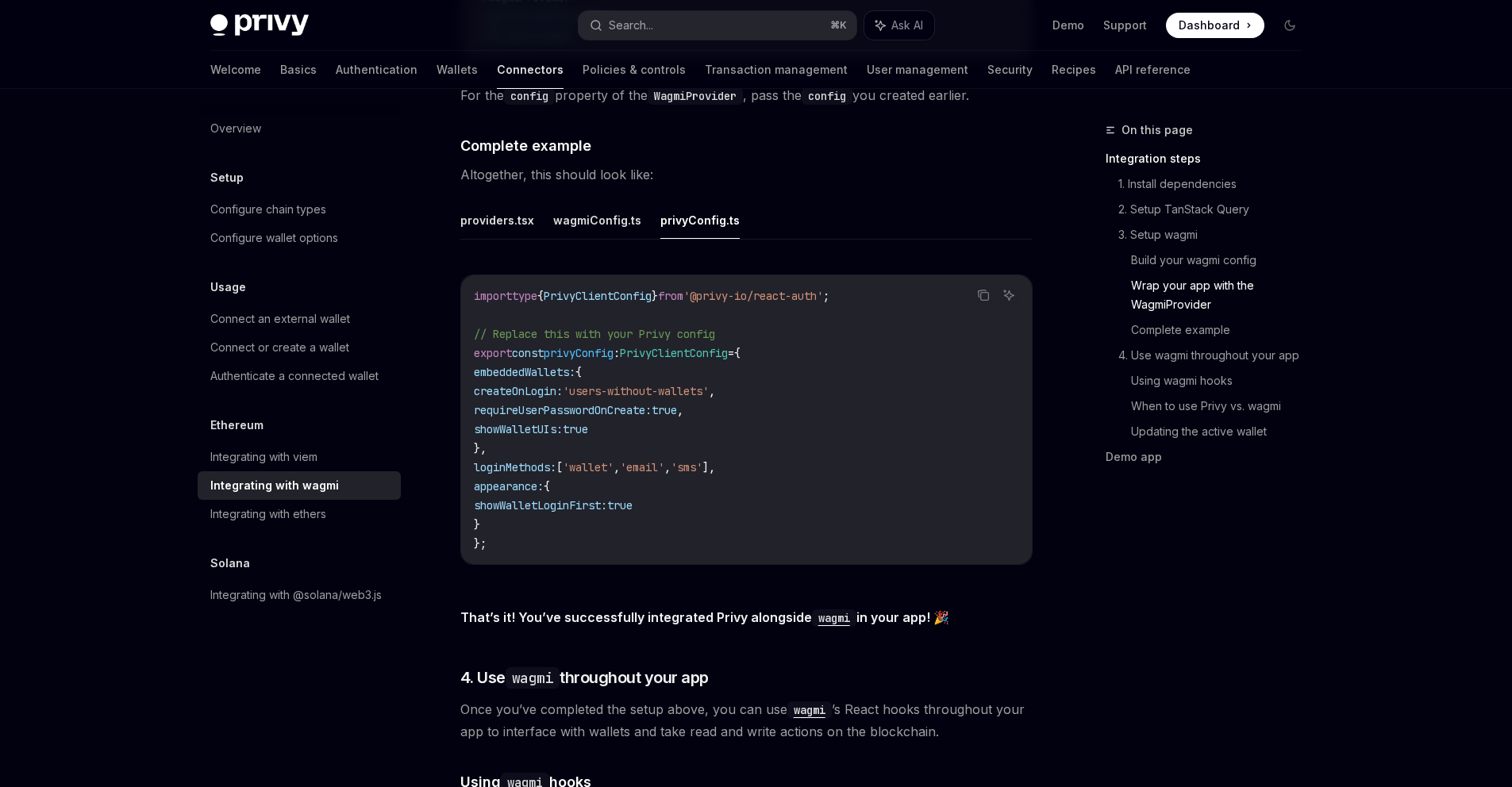
drag, startPoint x: 630, startPoint y: 416, endPoint x: 465, endPoint y: 395, distance: 166.3
click at [465, 395] on div "import type { PrivyClientConfig } from '@privy-io/react-auth' ; // Replace this…" at bounding box center [746, 419] width 570 height 289
click at [604, 218] on button "wagmiConfig.ts" at bounding box center [597, 221] width 88 height 38
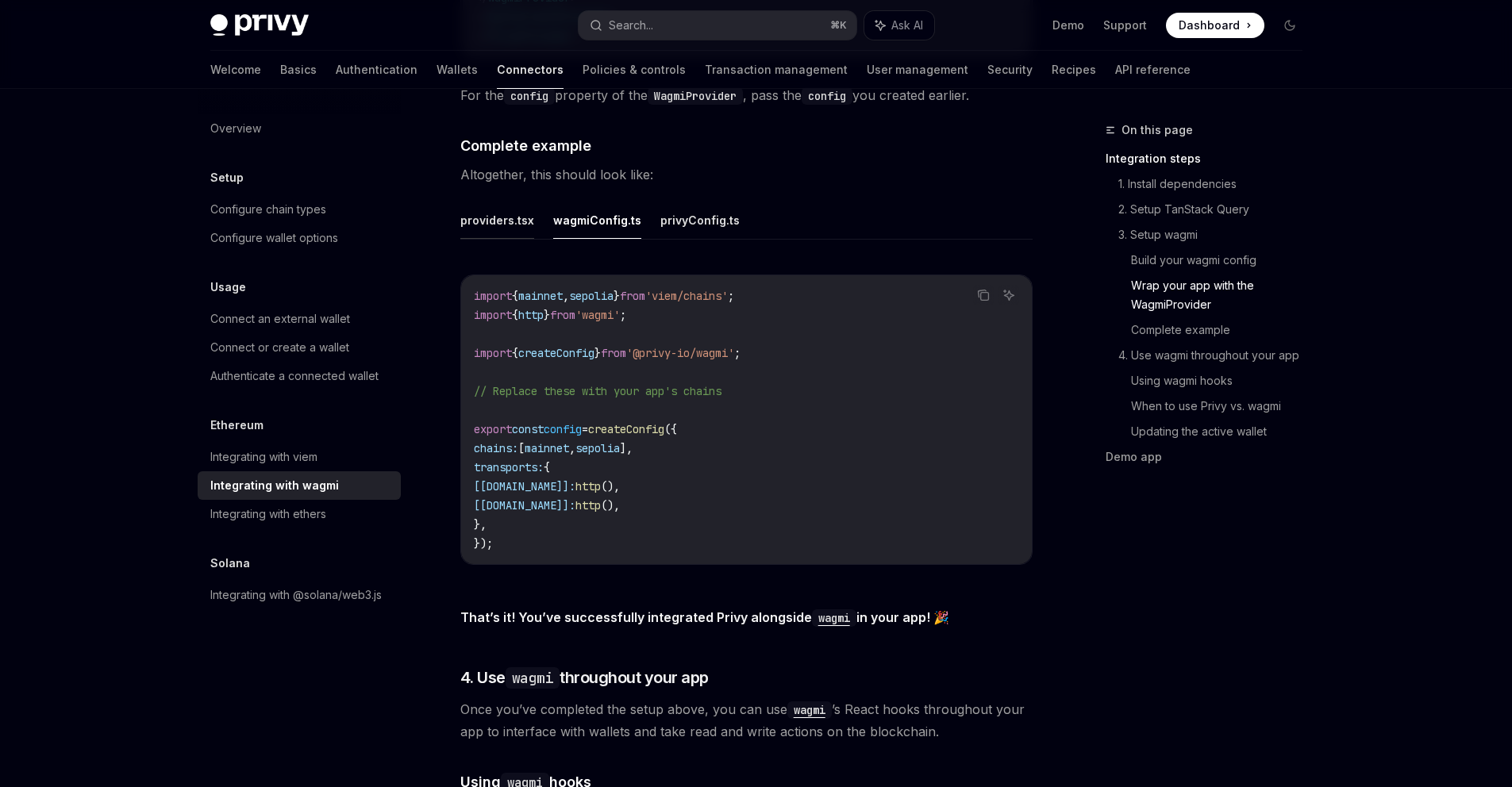
click at [500, 207] on button "providers.tsx" at bounding box center [497, 221] width 74 height 38
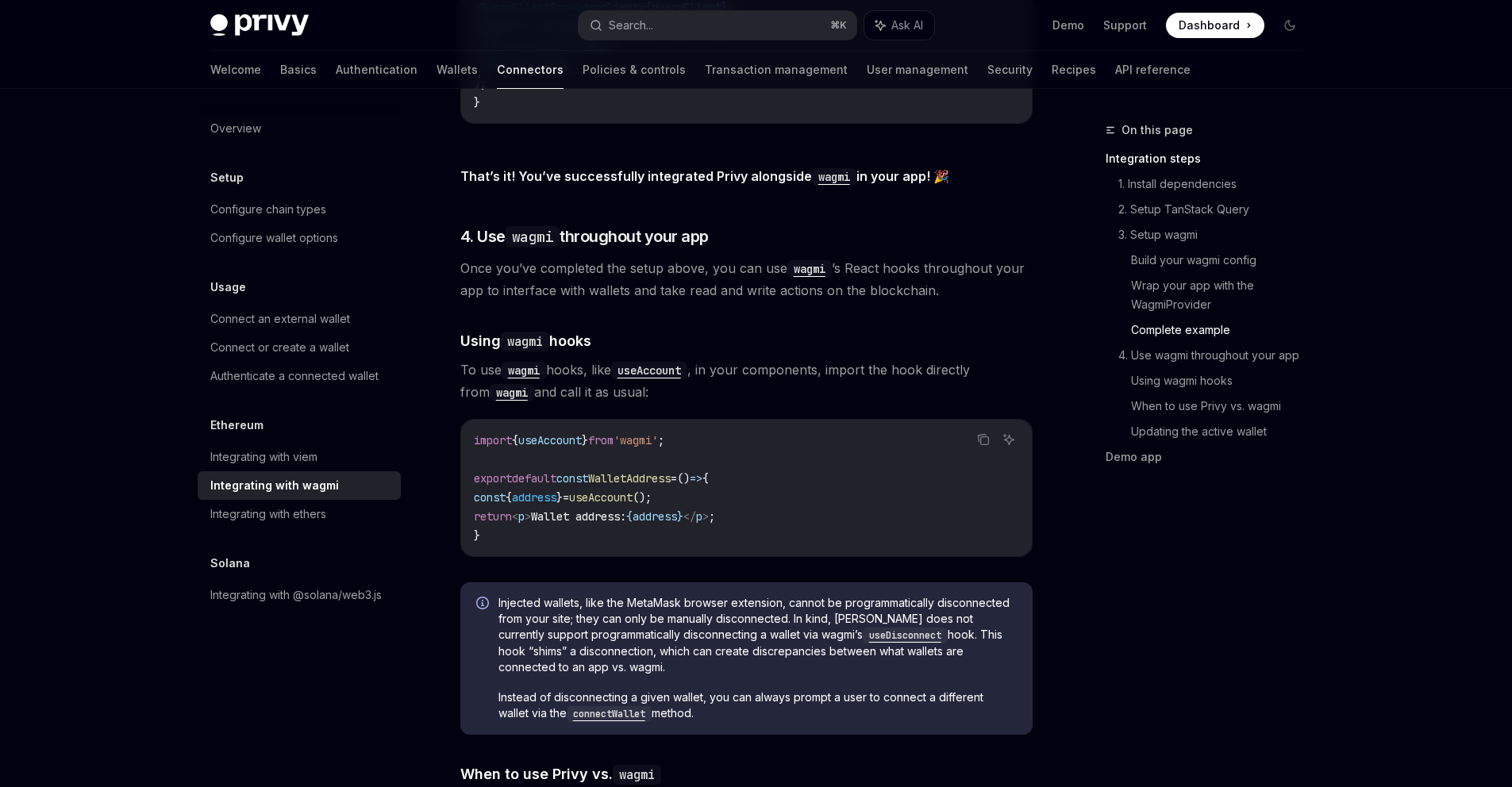
scroll to position [3381, 0]
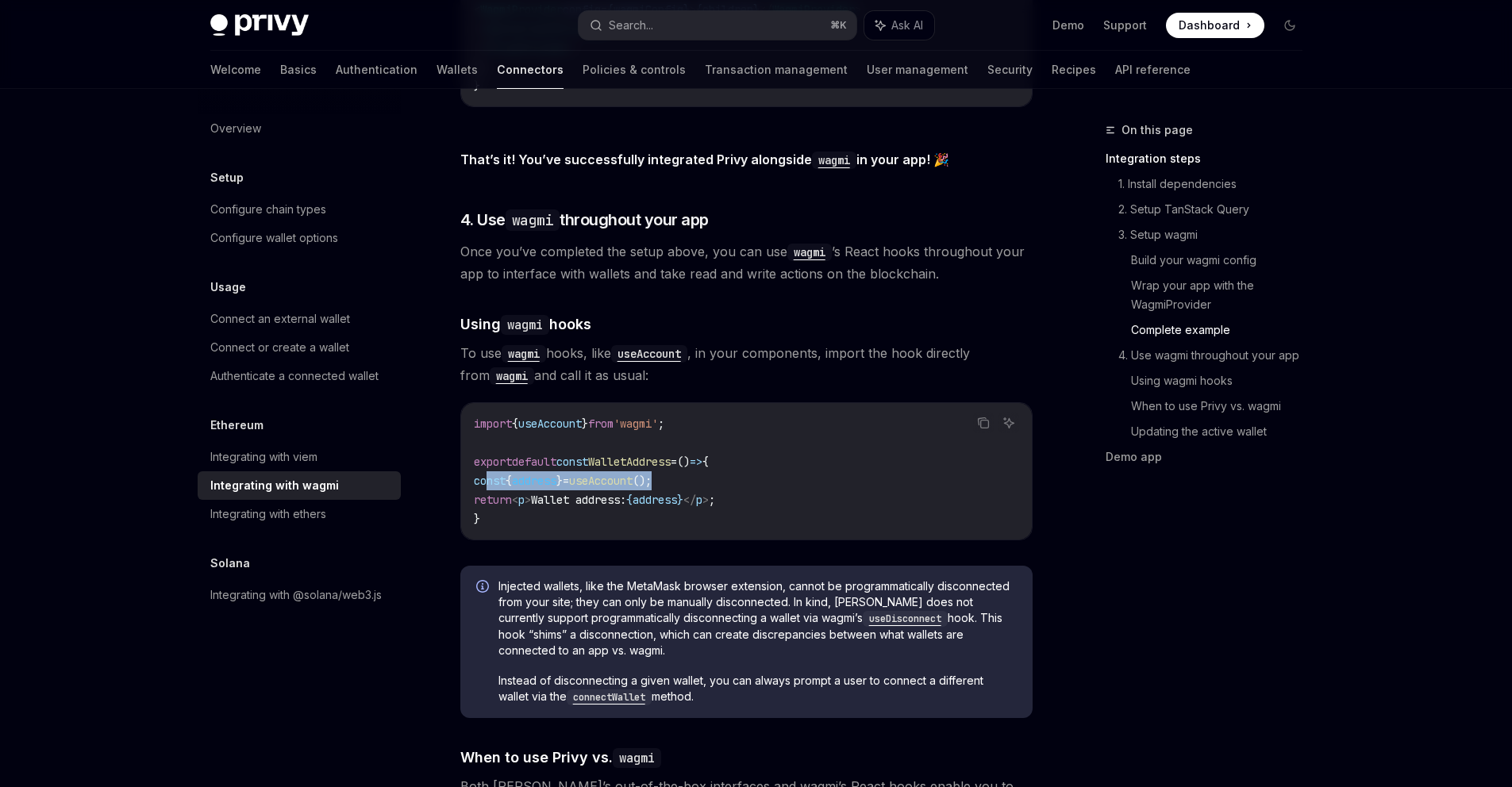
drag, startPoint x: 667, startPoint y: 471, endPoint x: 485, endPoint y: 469, distance: 182.0
click at [485, 469] on code "import { useAccount } from 'wagmi' ; export default const WalletAddress = () =>…" at bounding box center [746, 471] width 545 height 114
copy span "const { address } = useAccount ();"
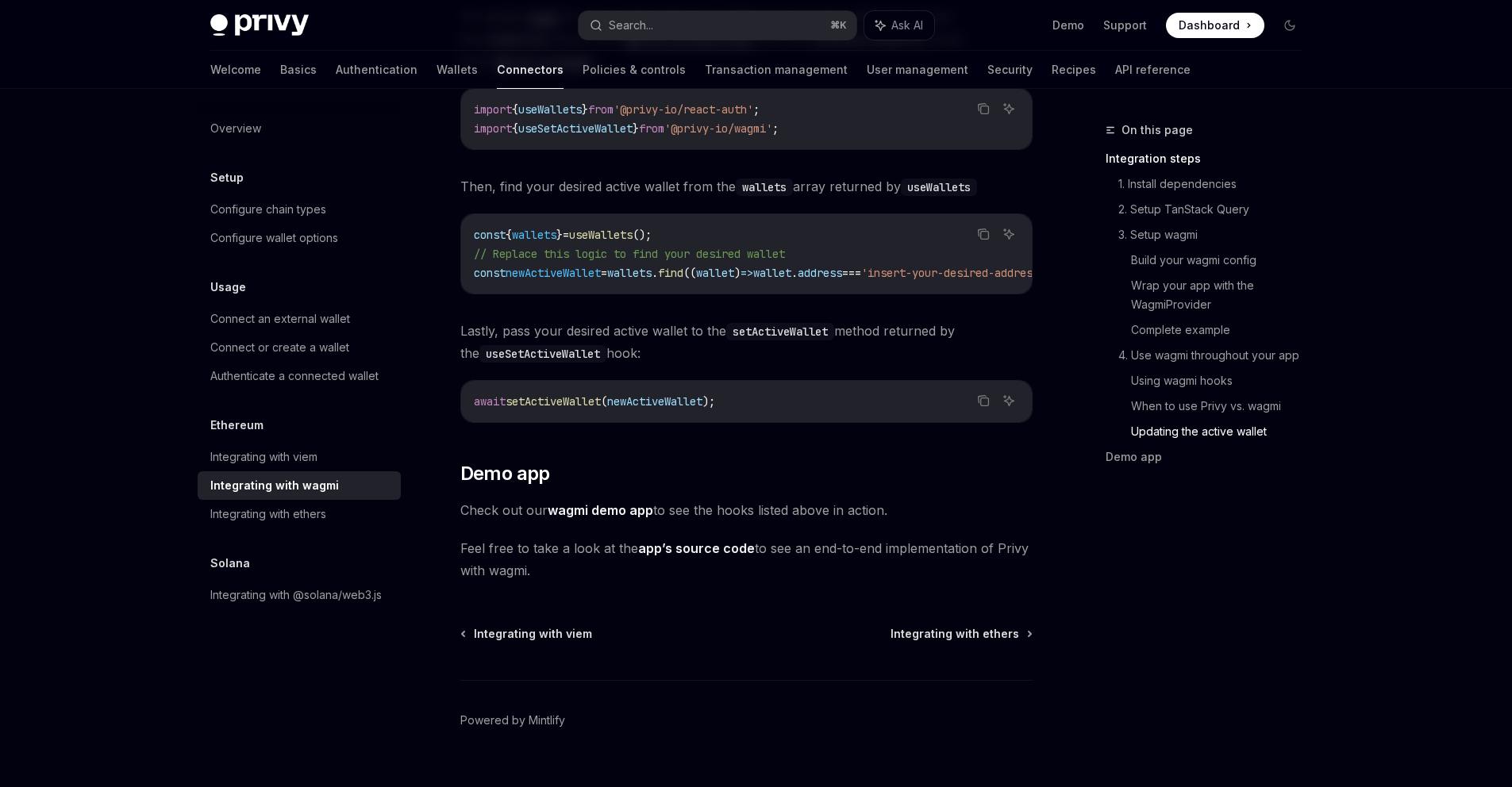
scroll to position [4427, 0]
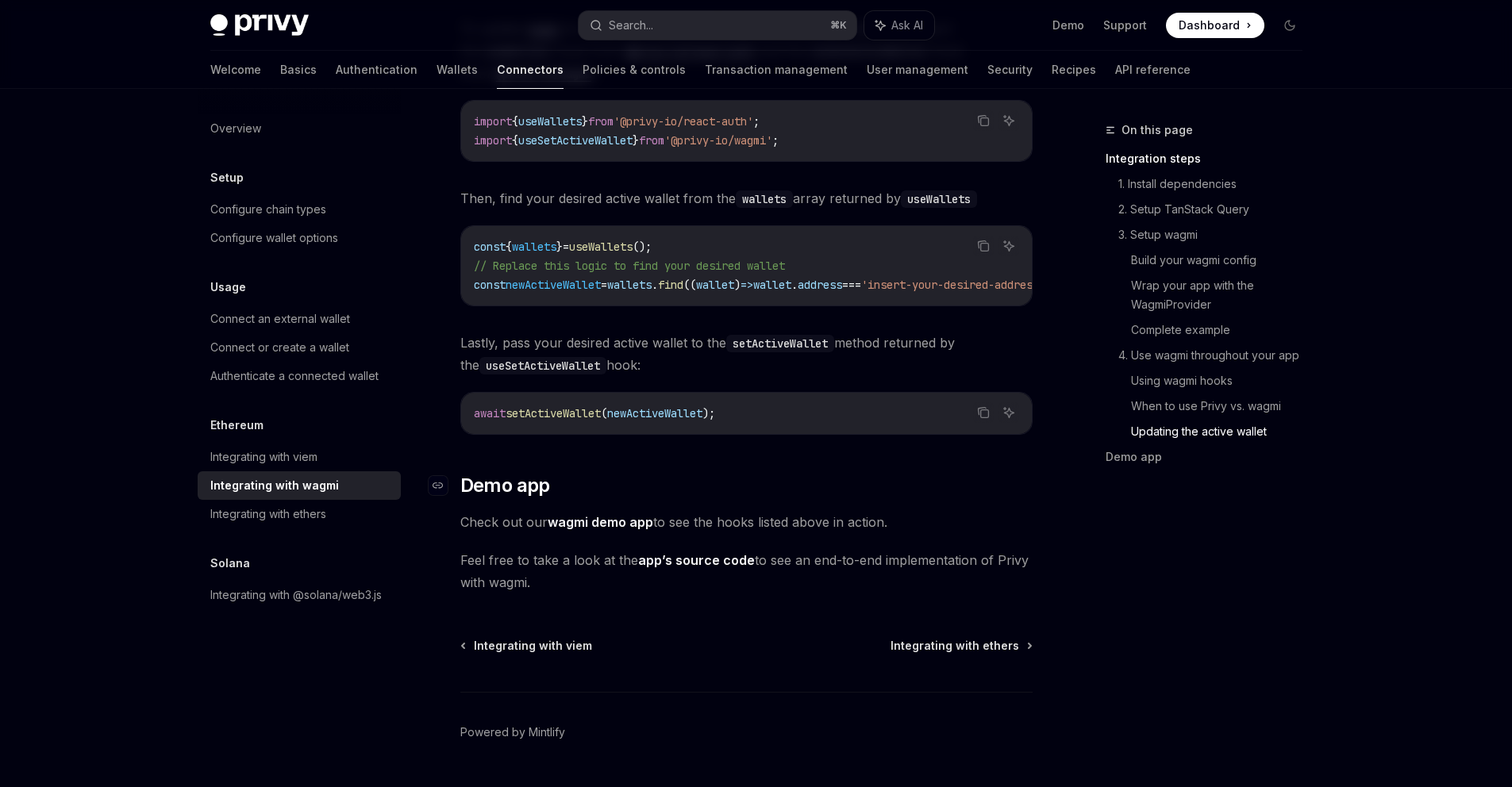
click at [794, 489] on h2 "​ Demo app" at bounding box center [746, 485] width 572 height 25
type textarea "*"
